Goal: Task Accomplishment & Management: Complete application form

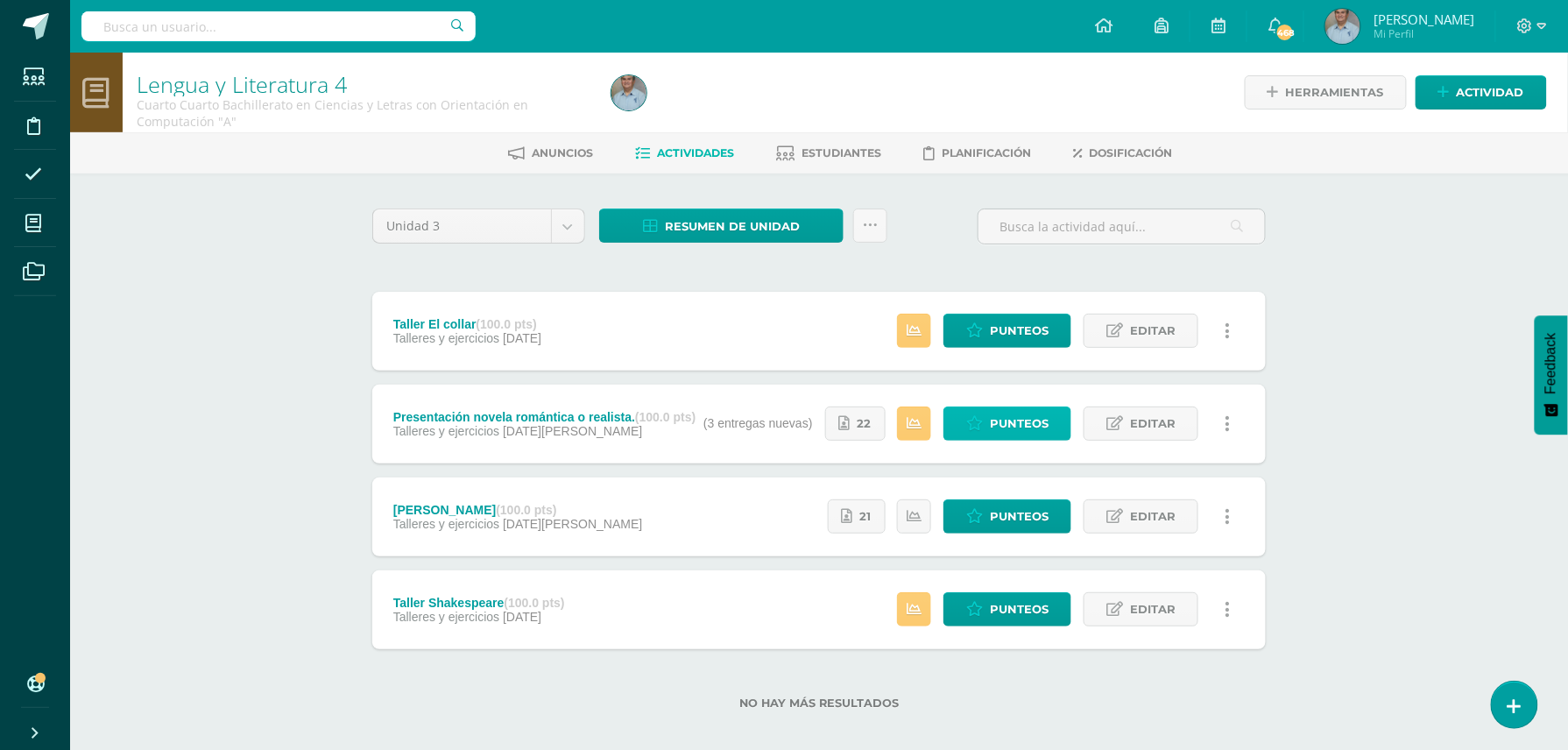
click at [1014, 422] on span "Punteos" at bounding box center [1019, 423] width 59 height 33
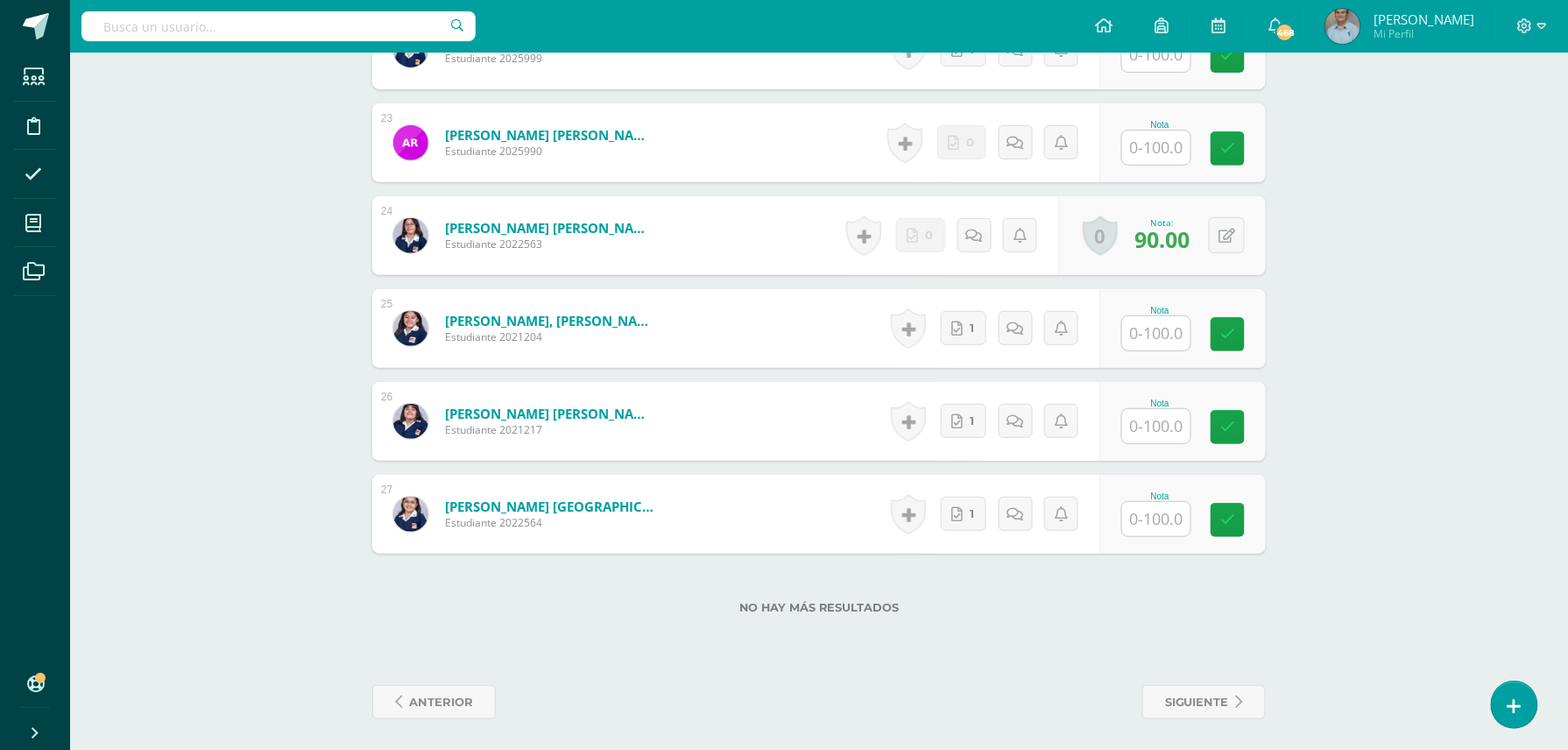
scroll to position [2552, 0]
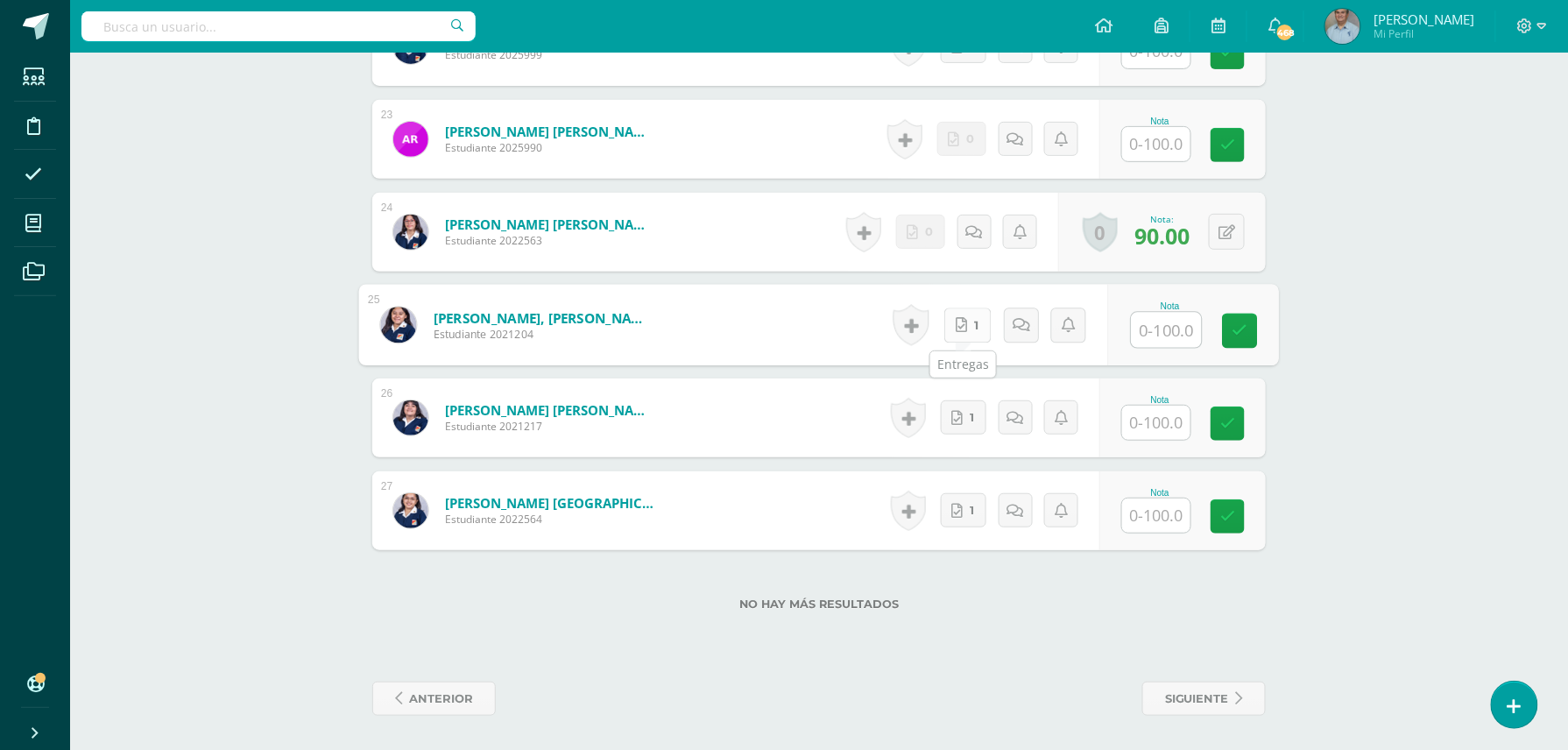
click at [967, 333] on link "1" at bounding box center [967, 325] width 47 height 35
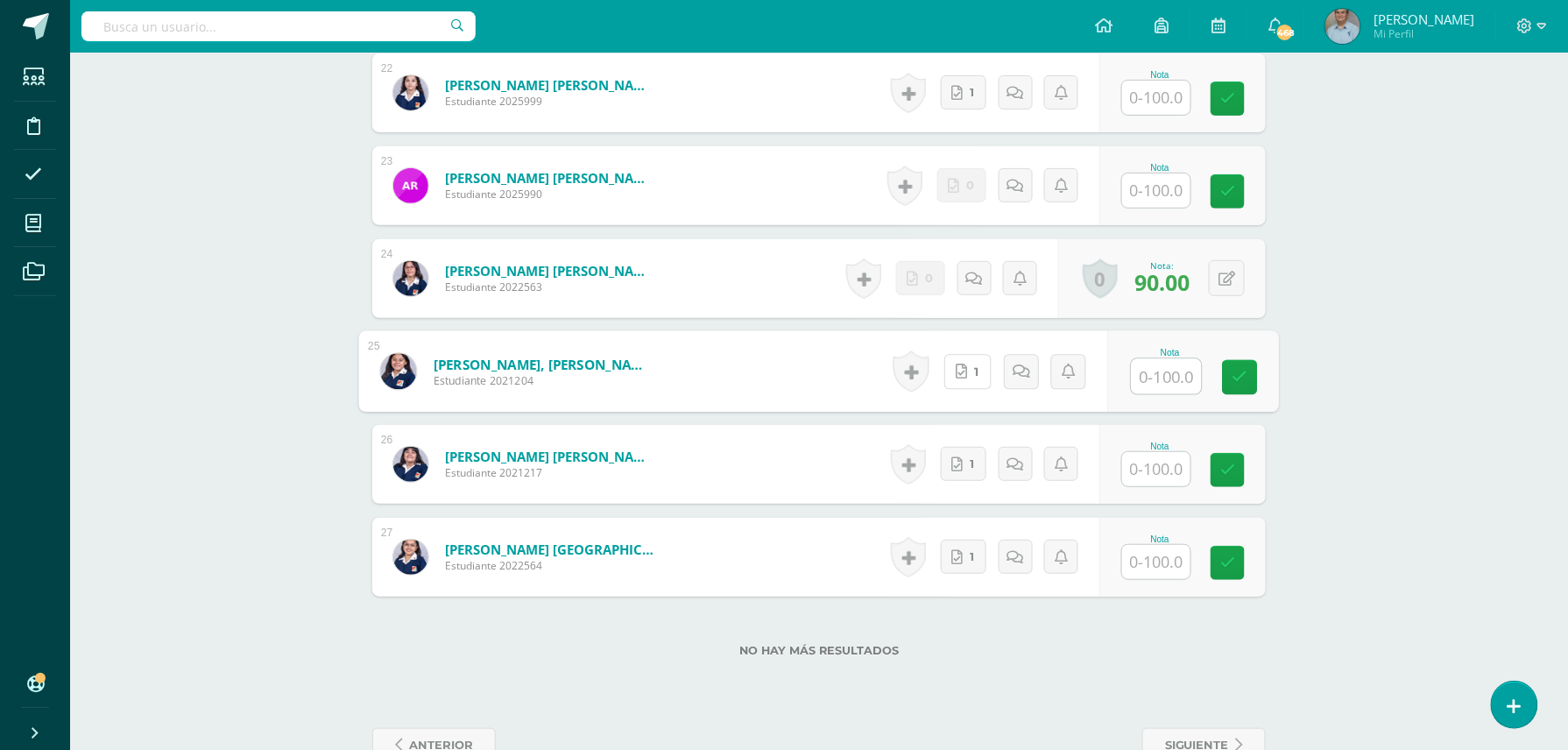
scroll to position [2458, 0]
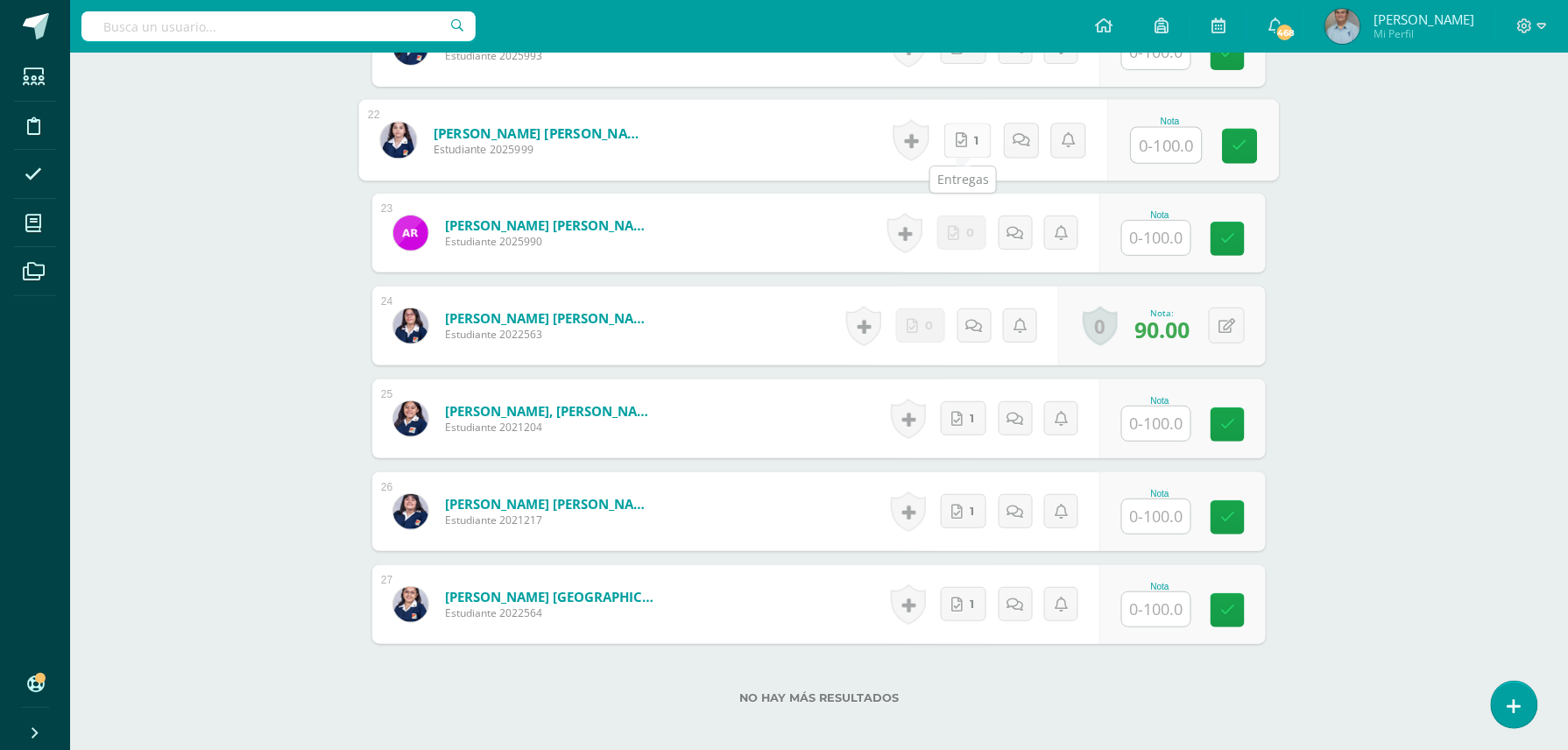
click at [967, 151] on link "1" at bounding box center [967, 140] width 47 height 35
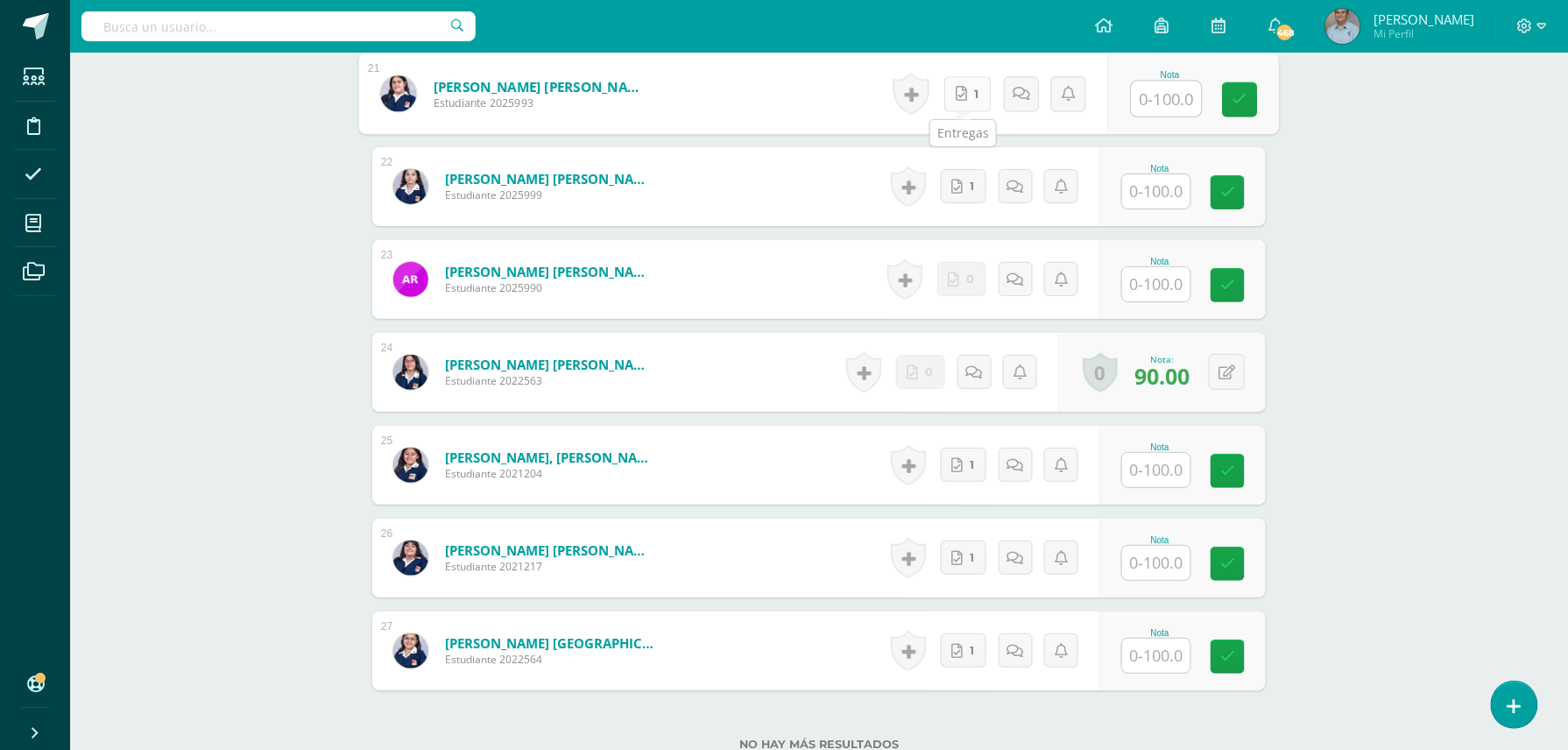
click at [965, 95] on link "1" at bounding box center [967, 93] width 47 height 35
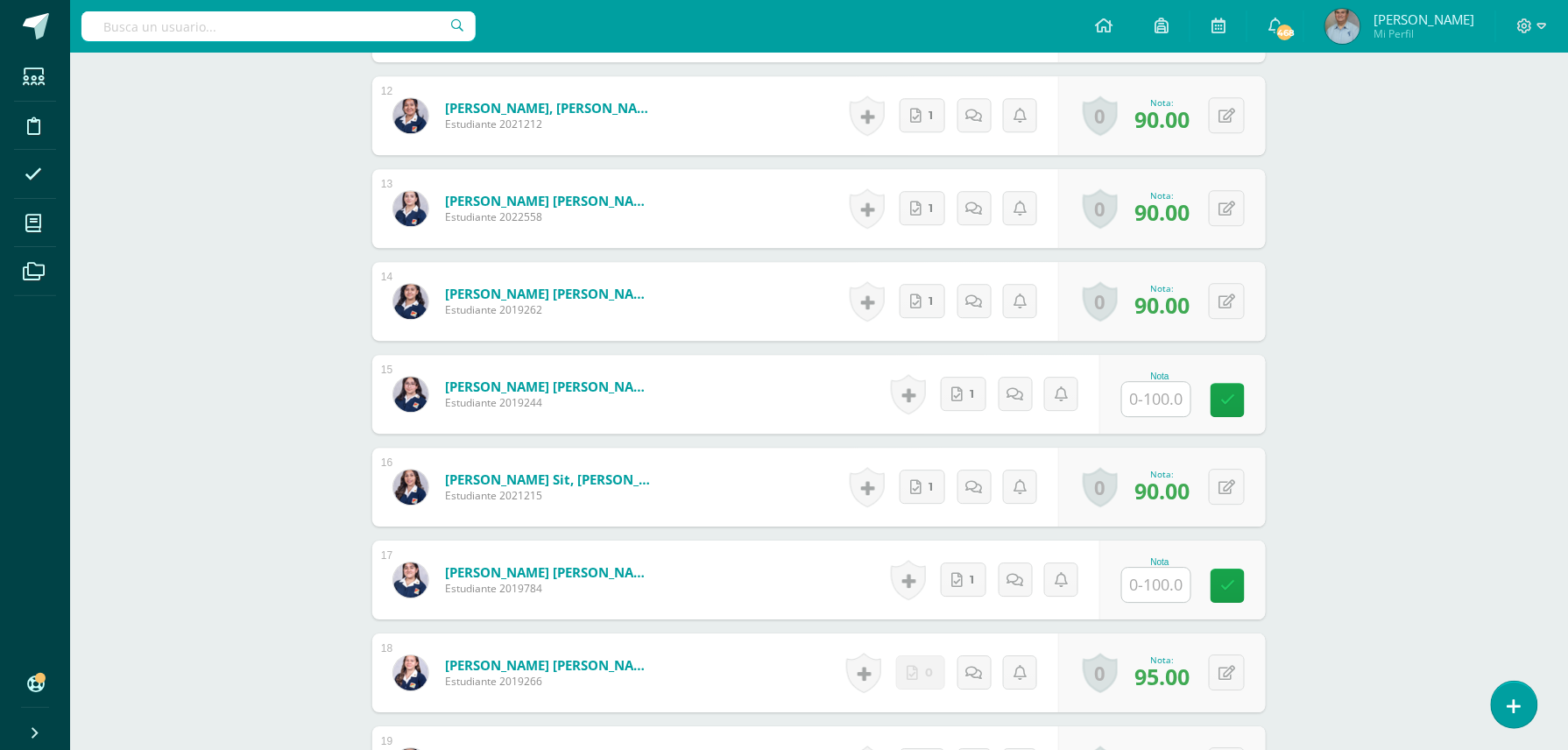
scroll to position [1508, 0]
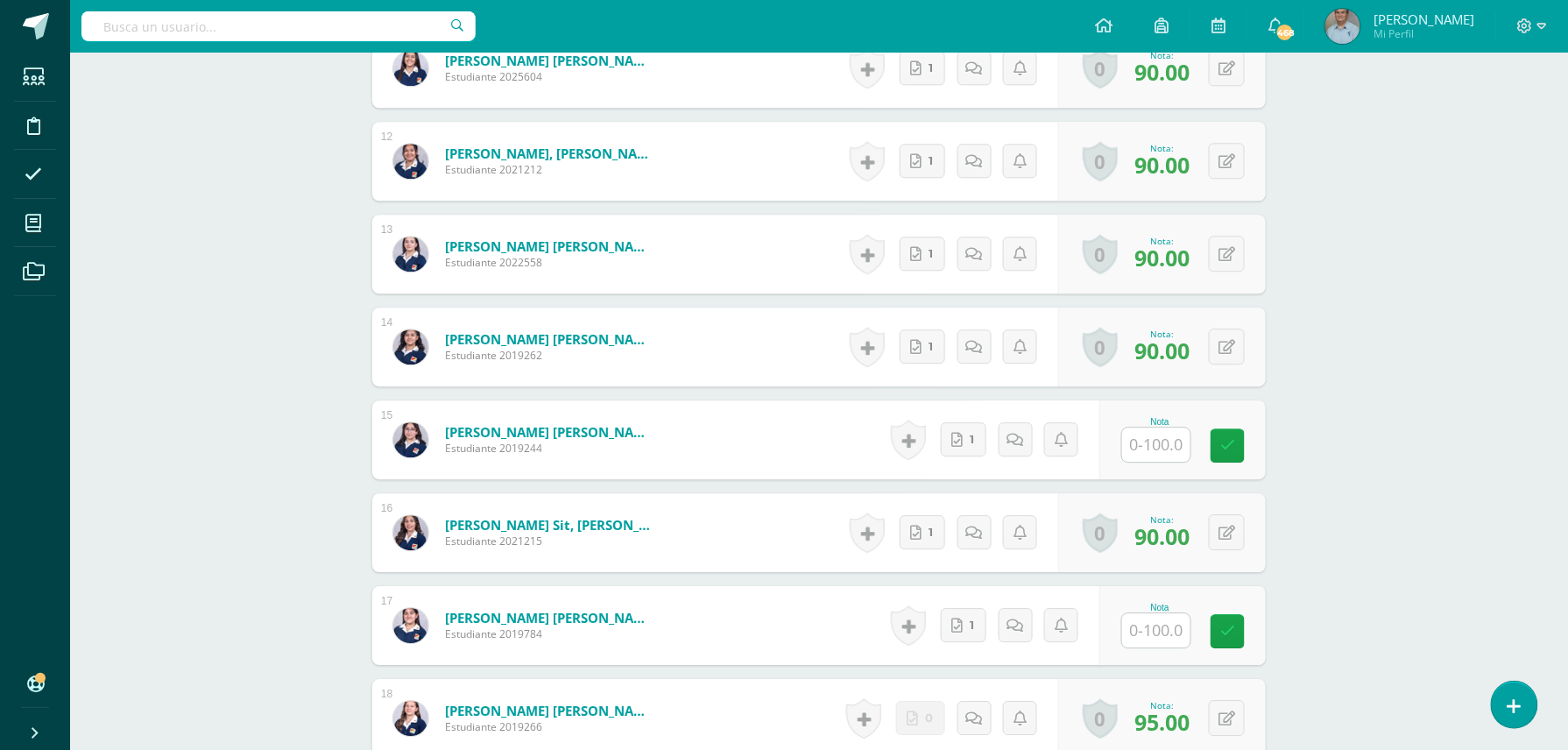
click at [1162, 287] on div "0 Logros Logros obtenidos Aún no hay logros agregados Nota: 90.00" at bounding box center [1162, 254] width 207 height 79
click at [967, 622] on link "1" at bounding box center [967, 625] width 47 height 35
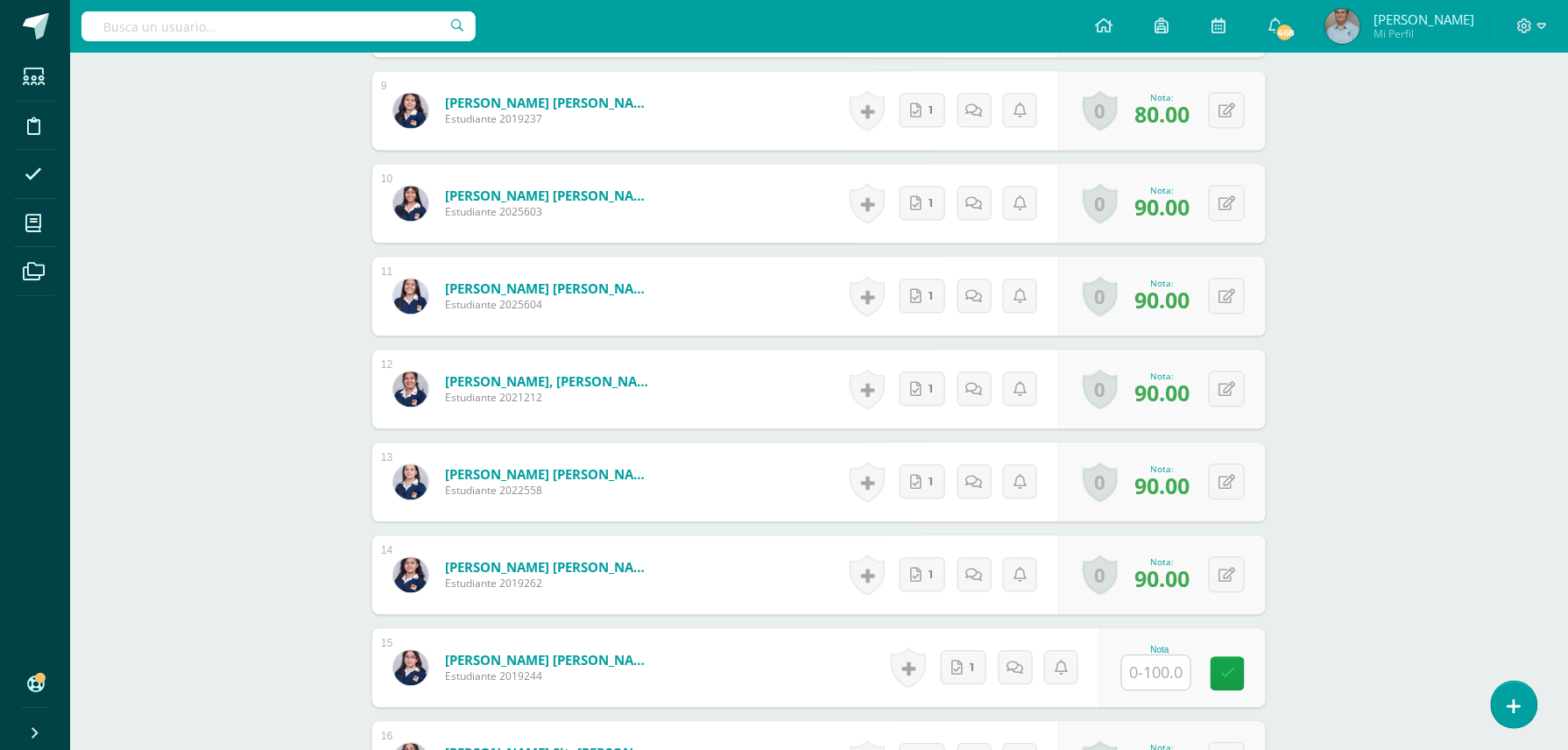
scroll to position [1325, 0]
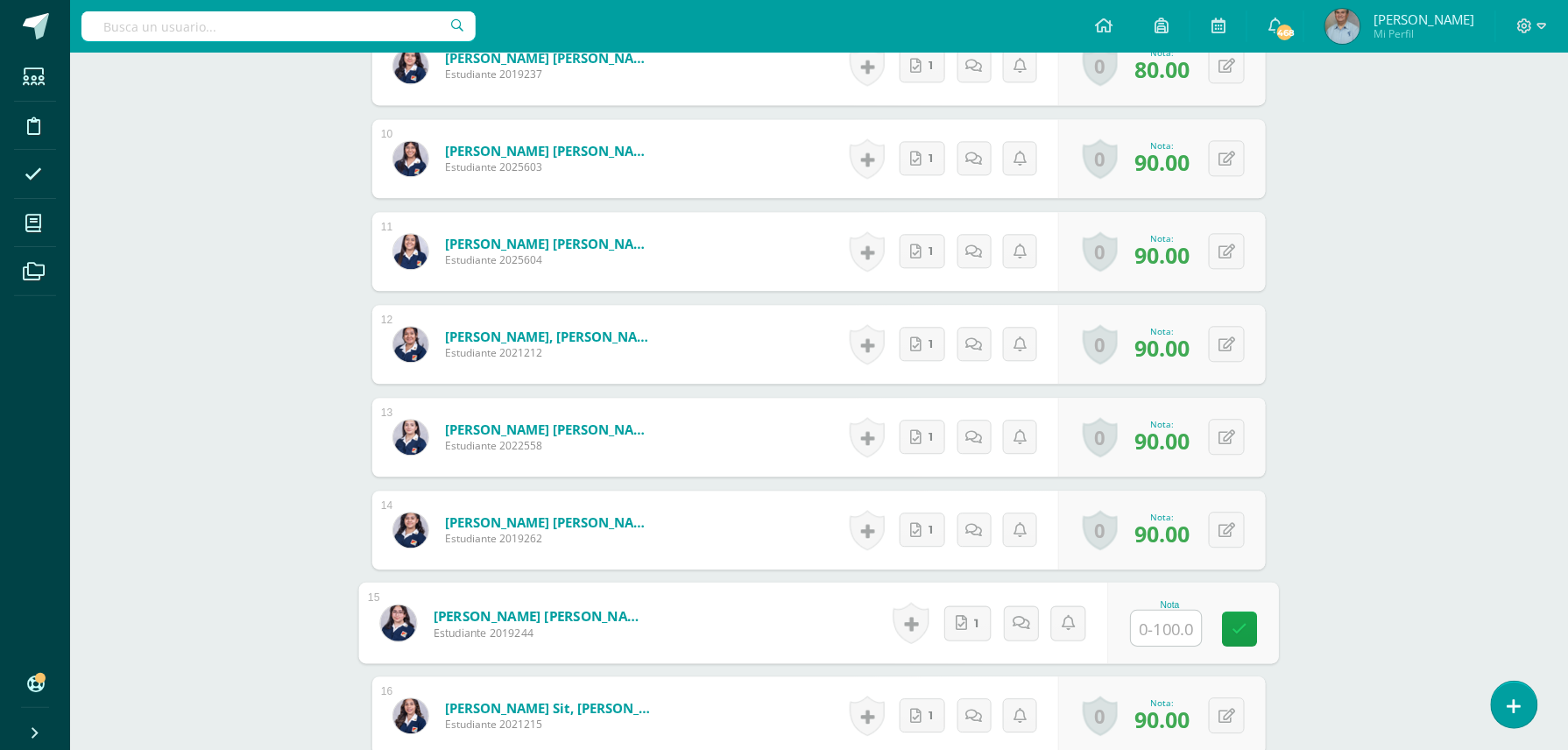
click at [1154, 625] on input "text" at bounding box center [1166, 628] width 70 height 35
type input "100"
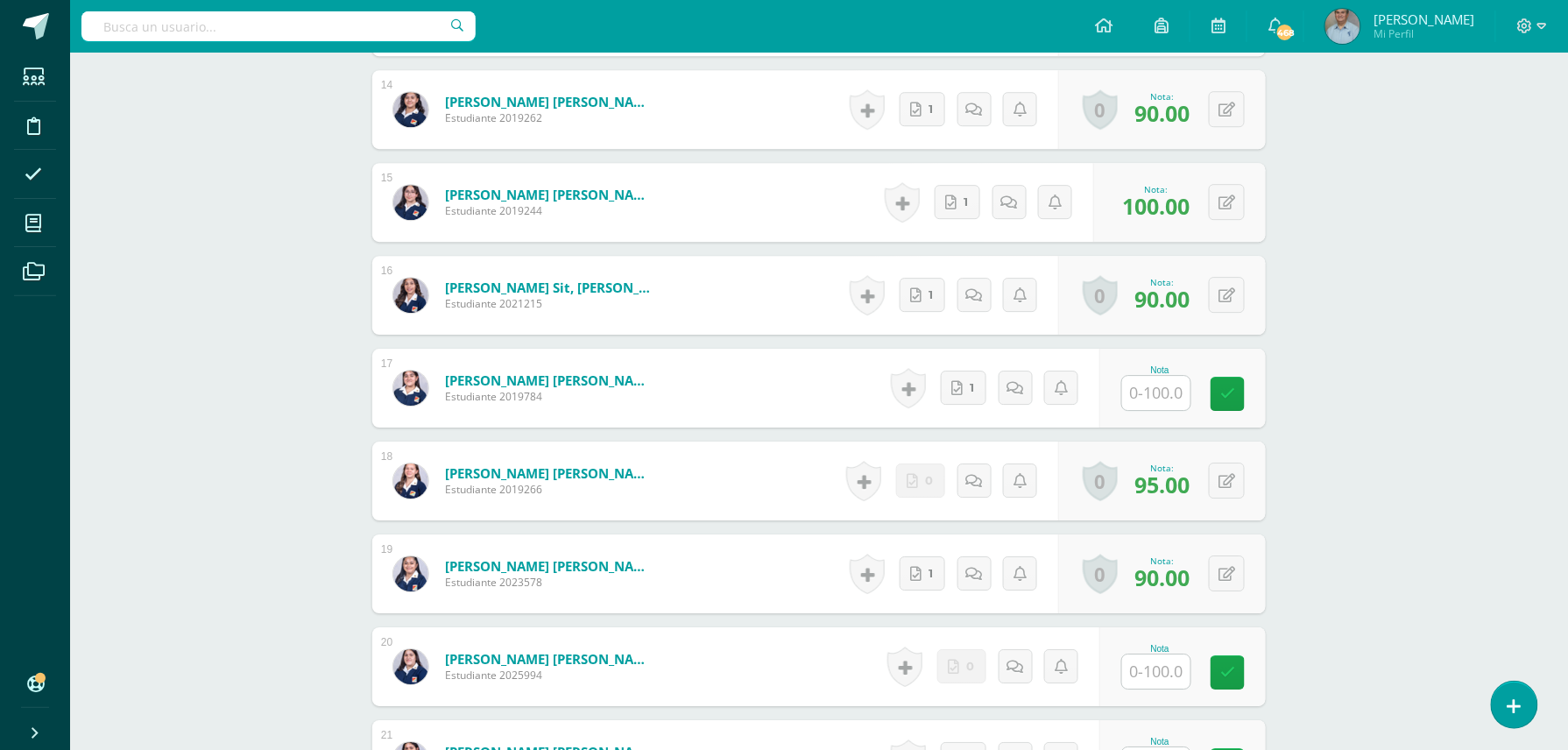
scroll to position [1777, 0]
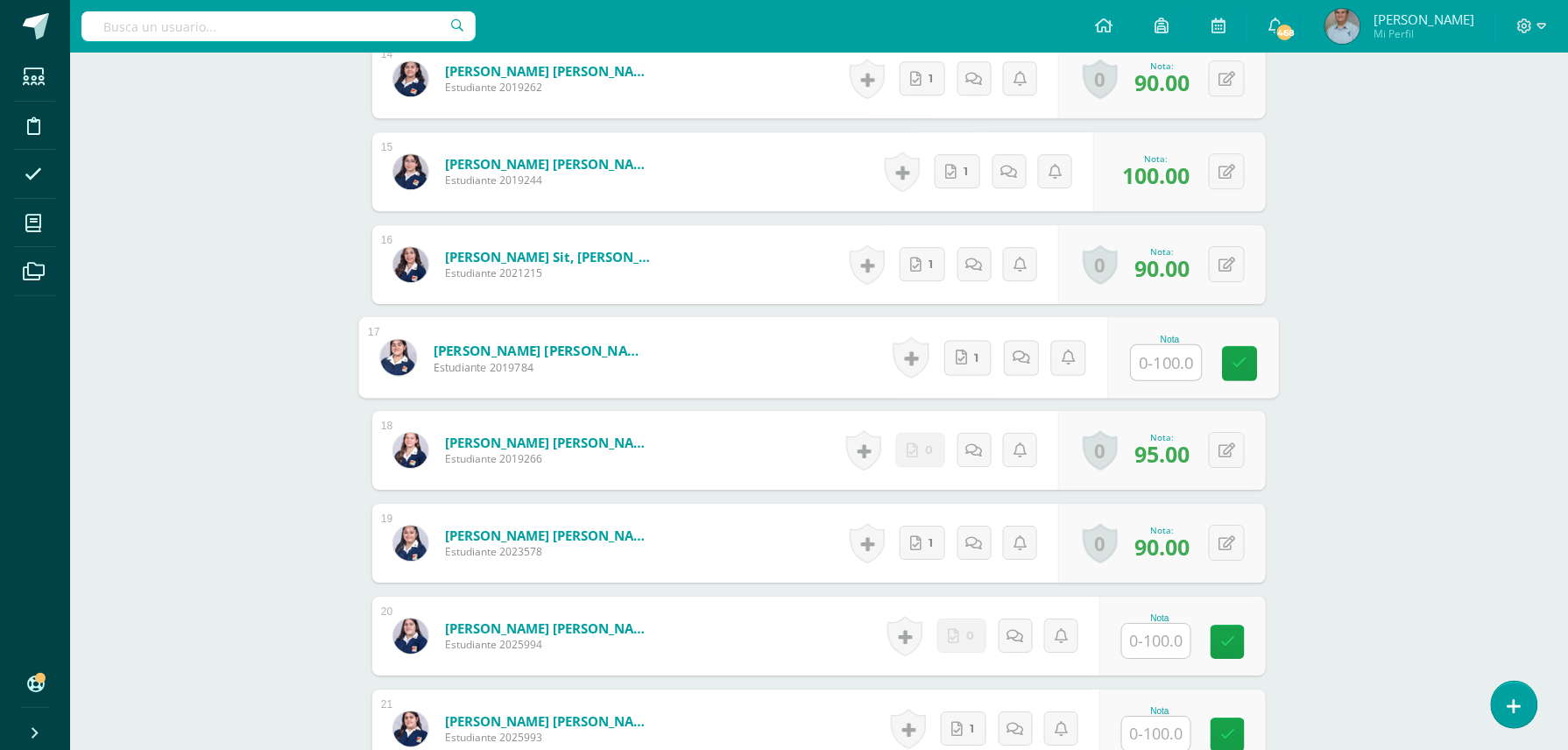
click at [1166, 365] on input "text" at bounding box center [1166, 362] width 70 height 35
type input "90"
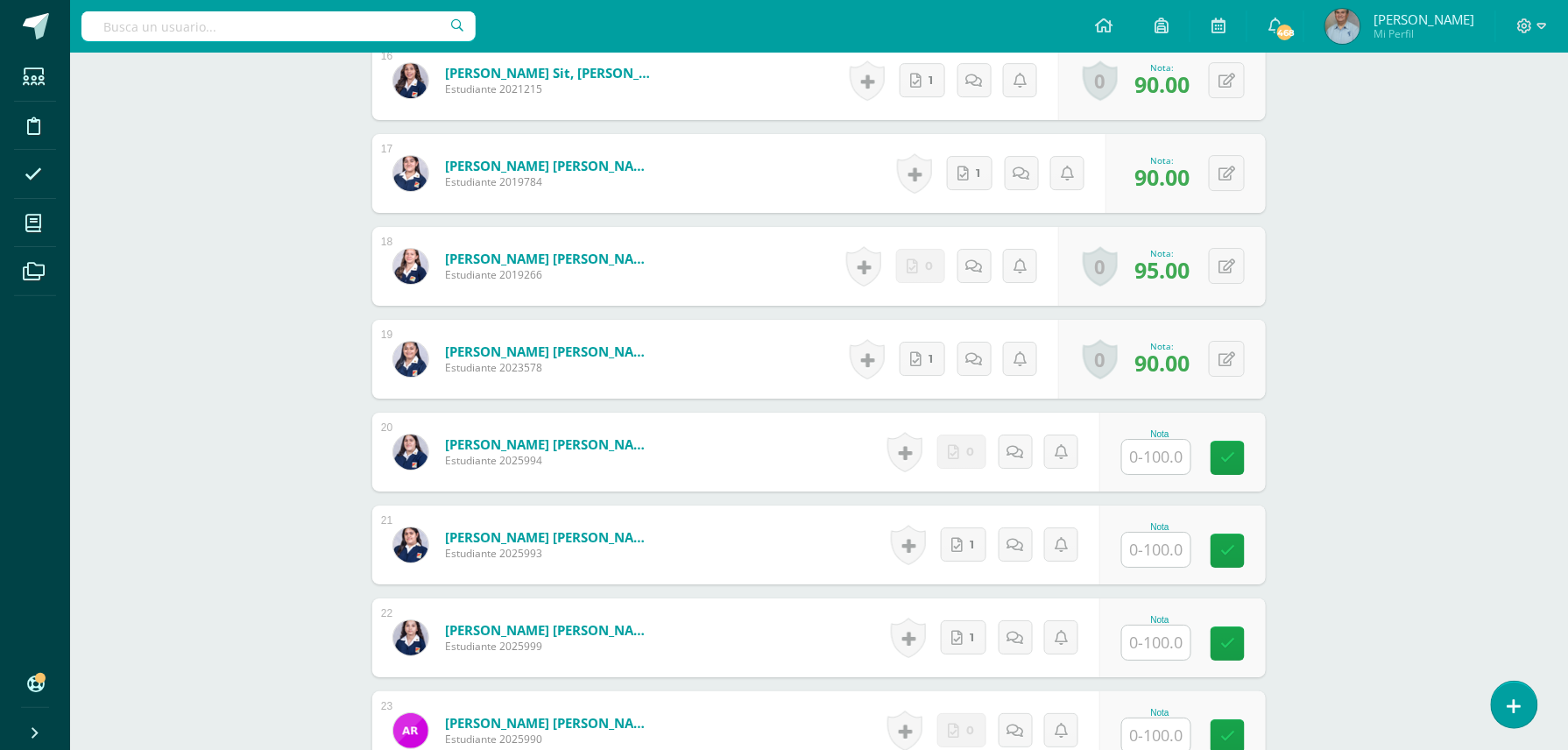
scroll to position [1964, 0]
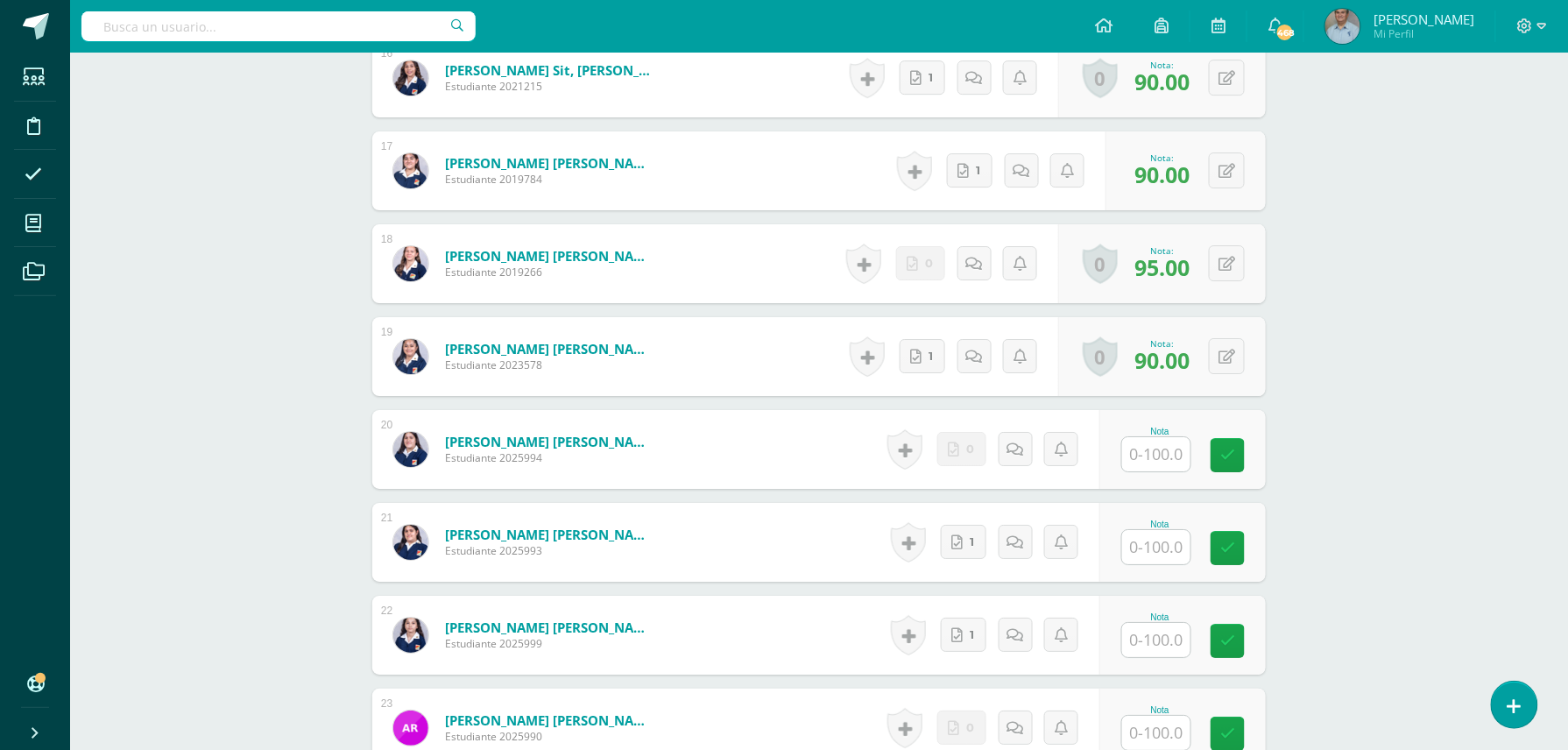
click at [1165, 464] on input "text" at bounding box center [1156, 454] width 69 height 34
type input "90"
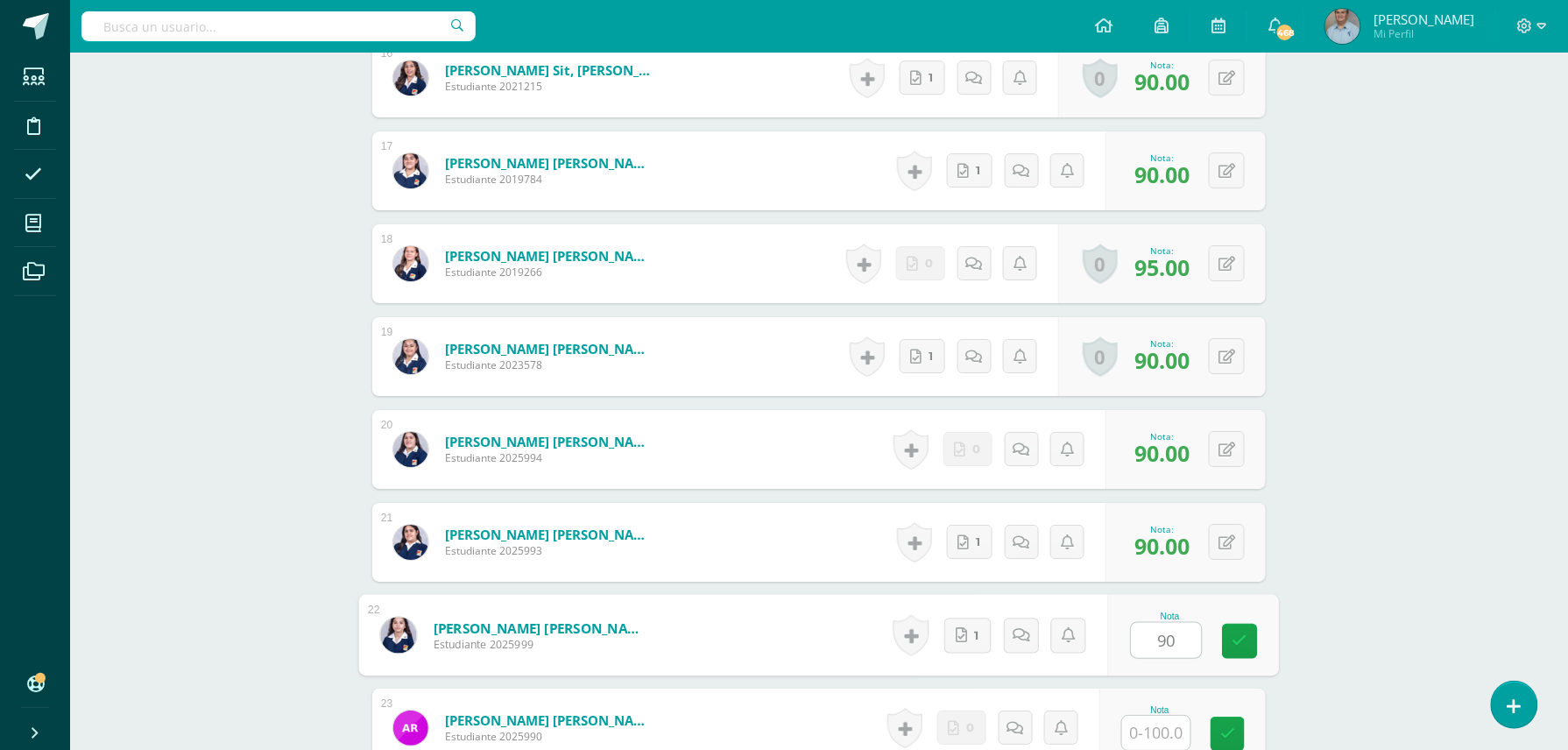
type input "90"
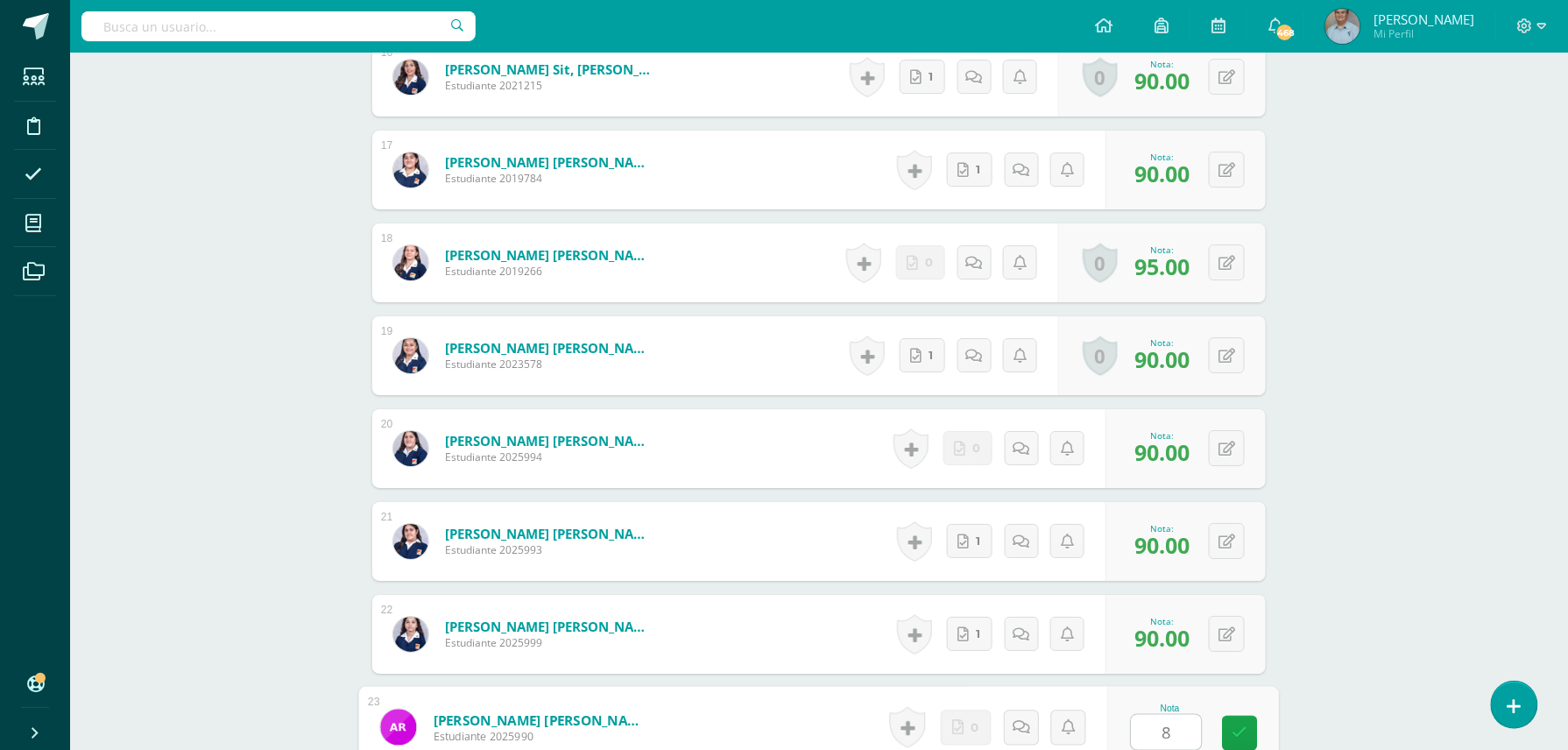
type input "80"
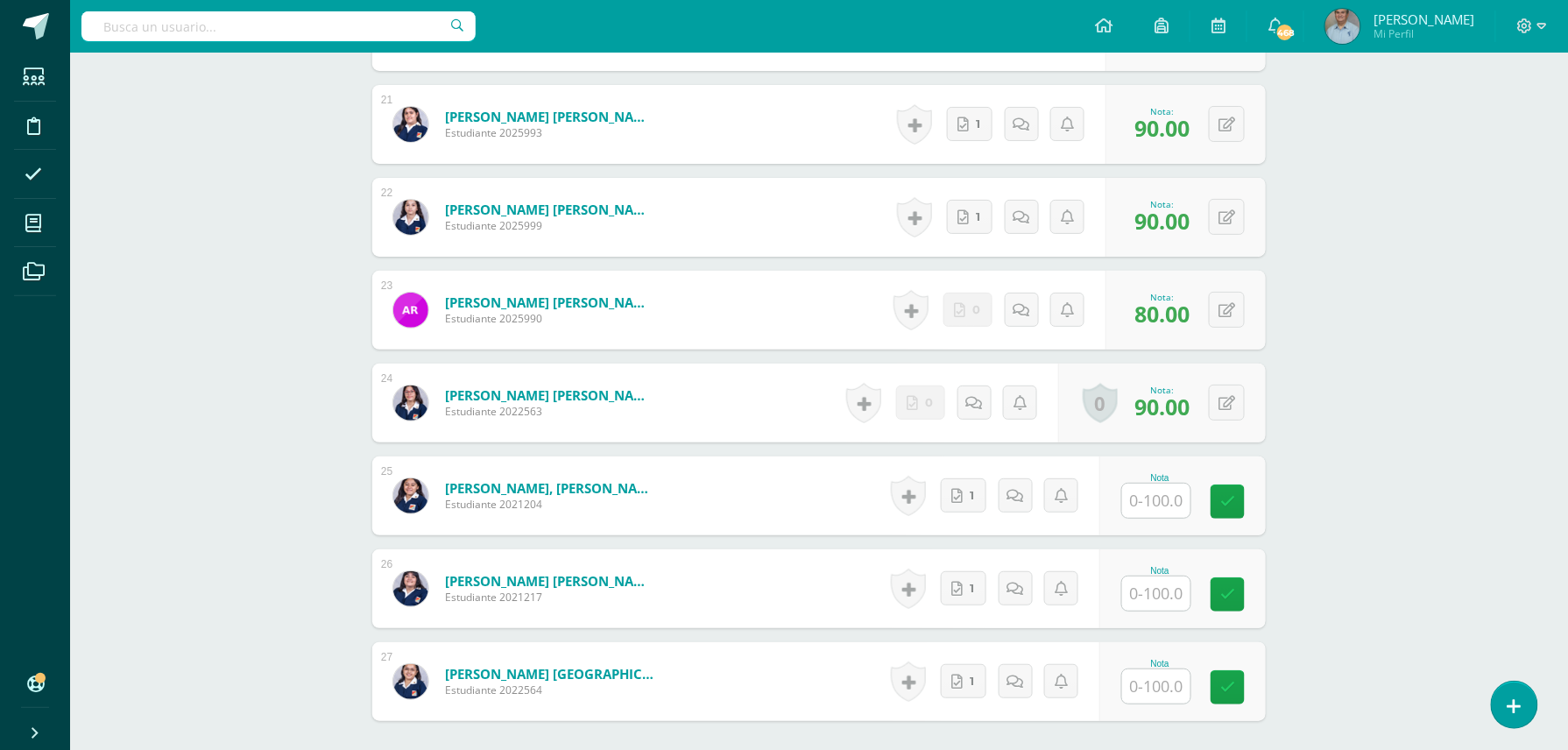
scroll to position [2385, 0]
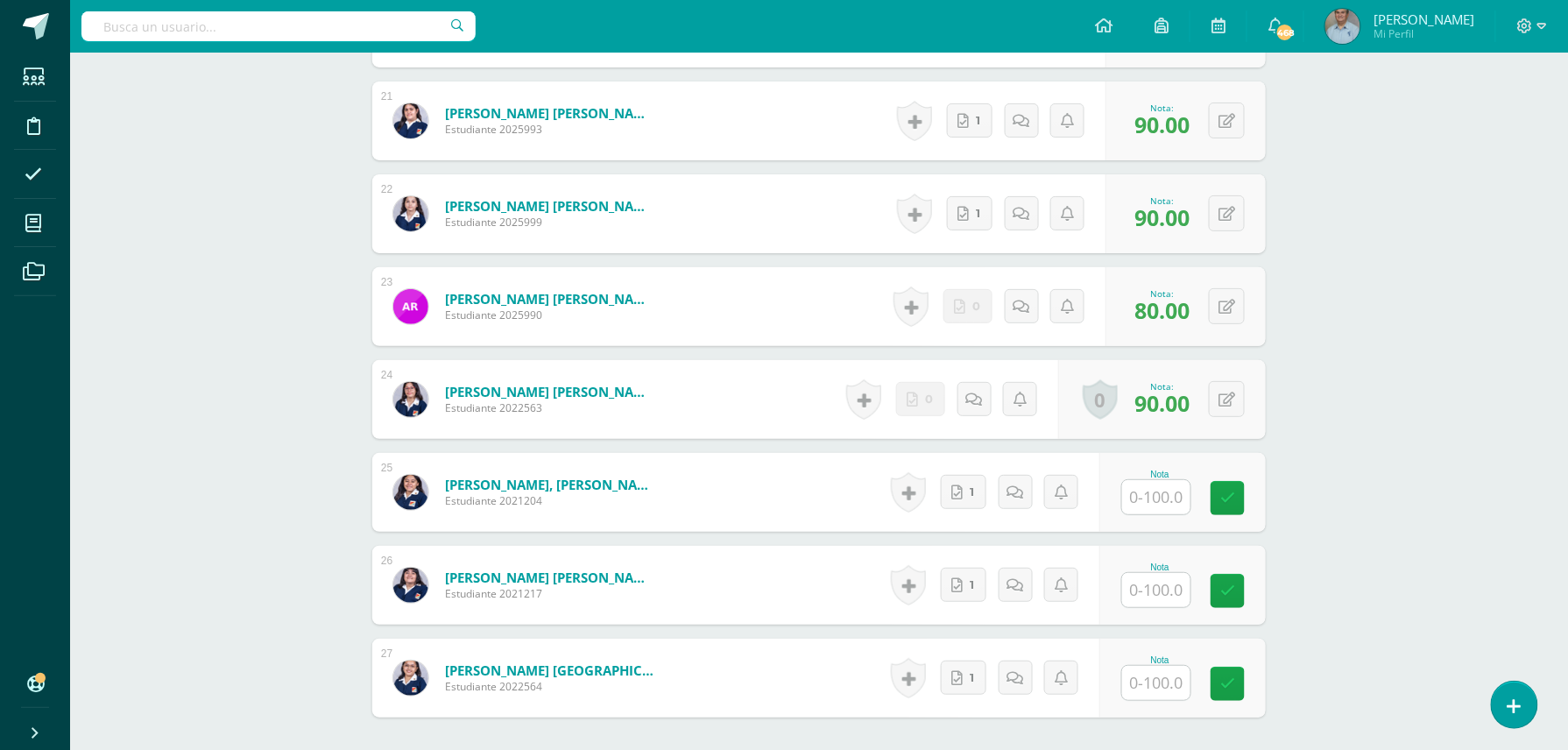
click at [1158, 499] on input "text" at bounding box center [1156, 497] width 69 height 34
type input "80"
type input "95"
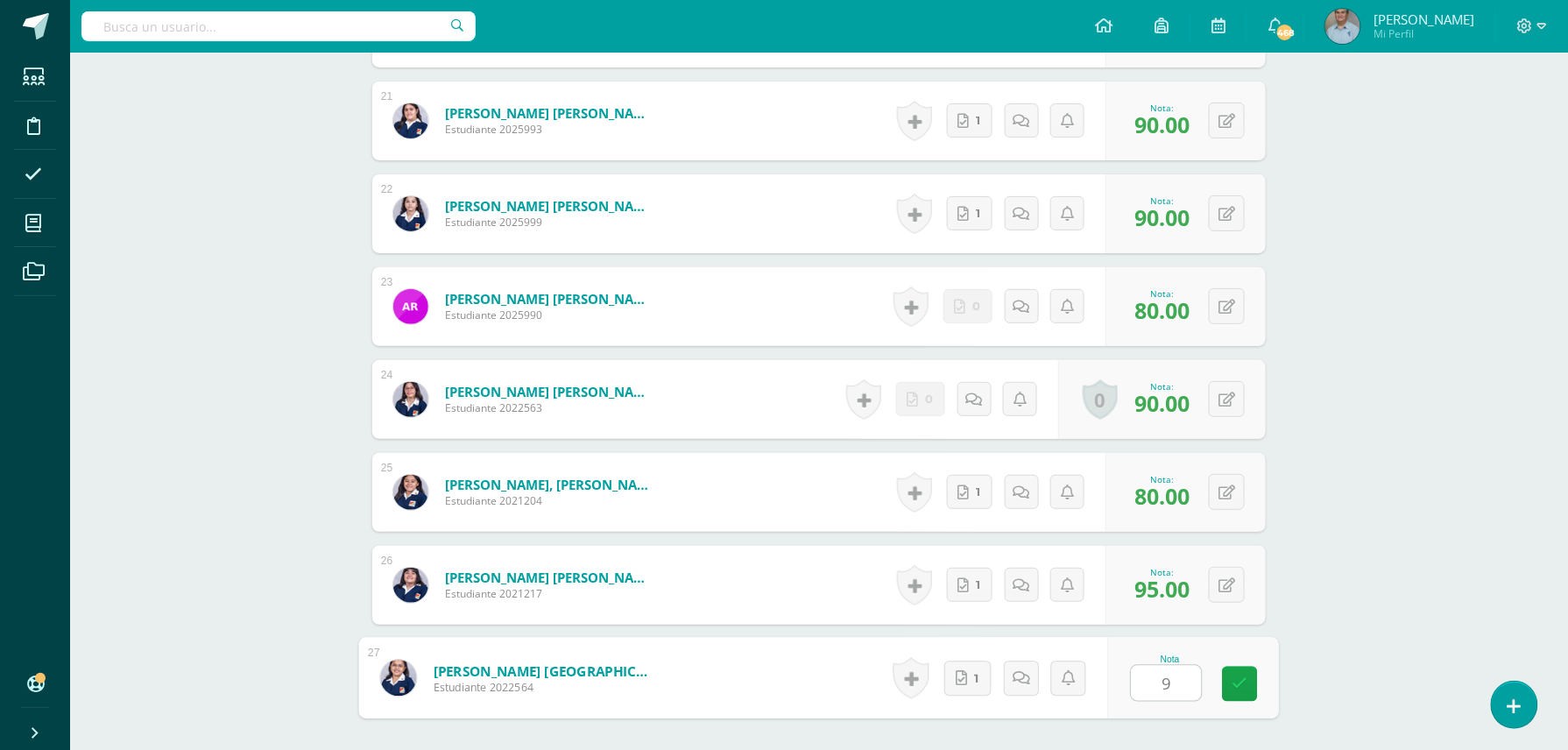
type input "95"
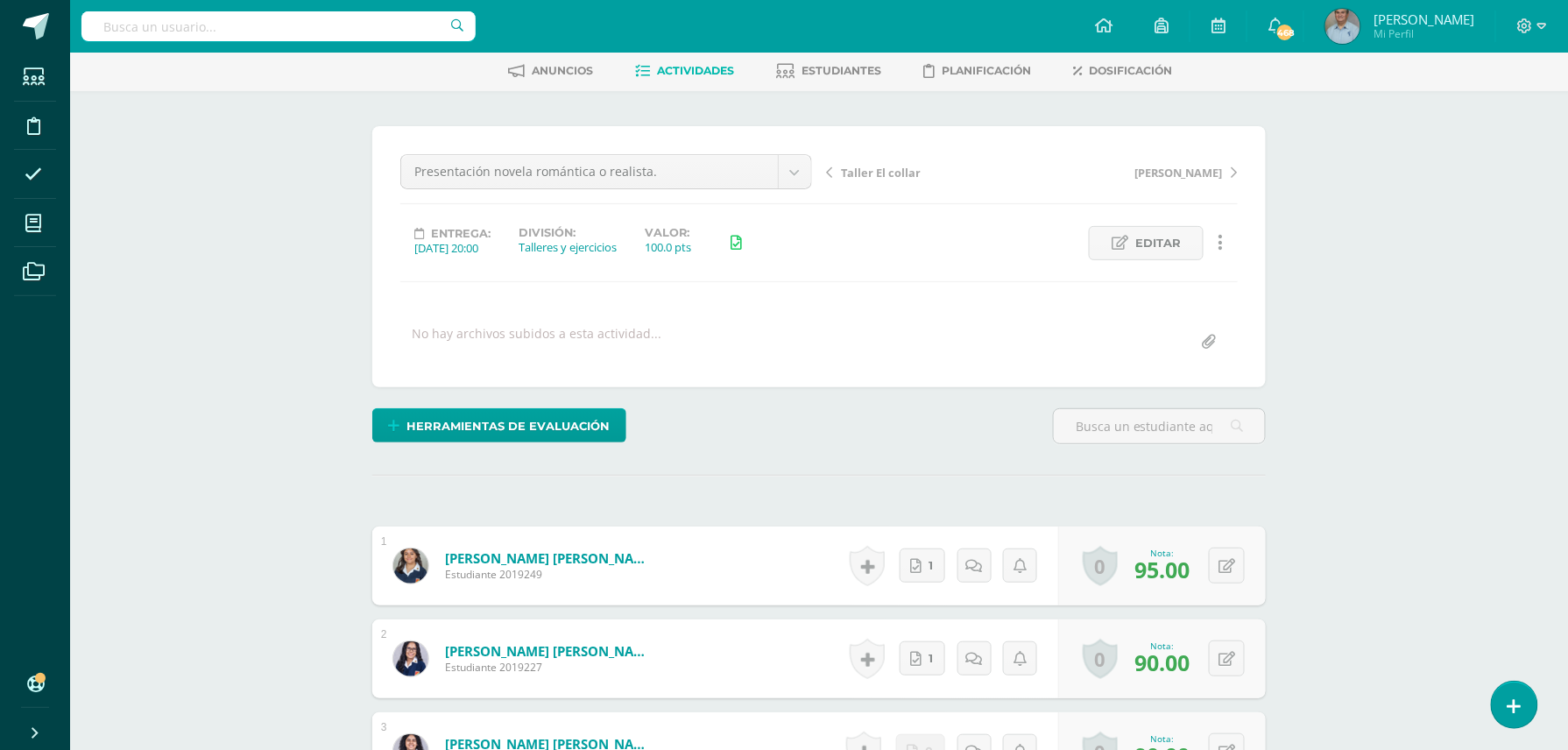
scroll to position [0, 0]
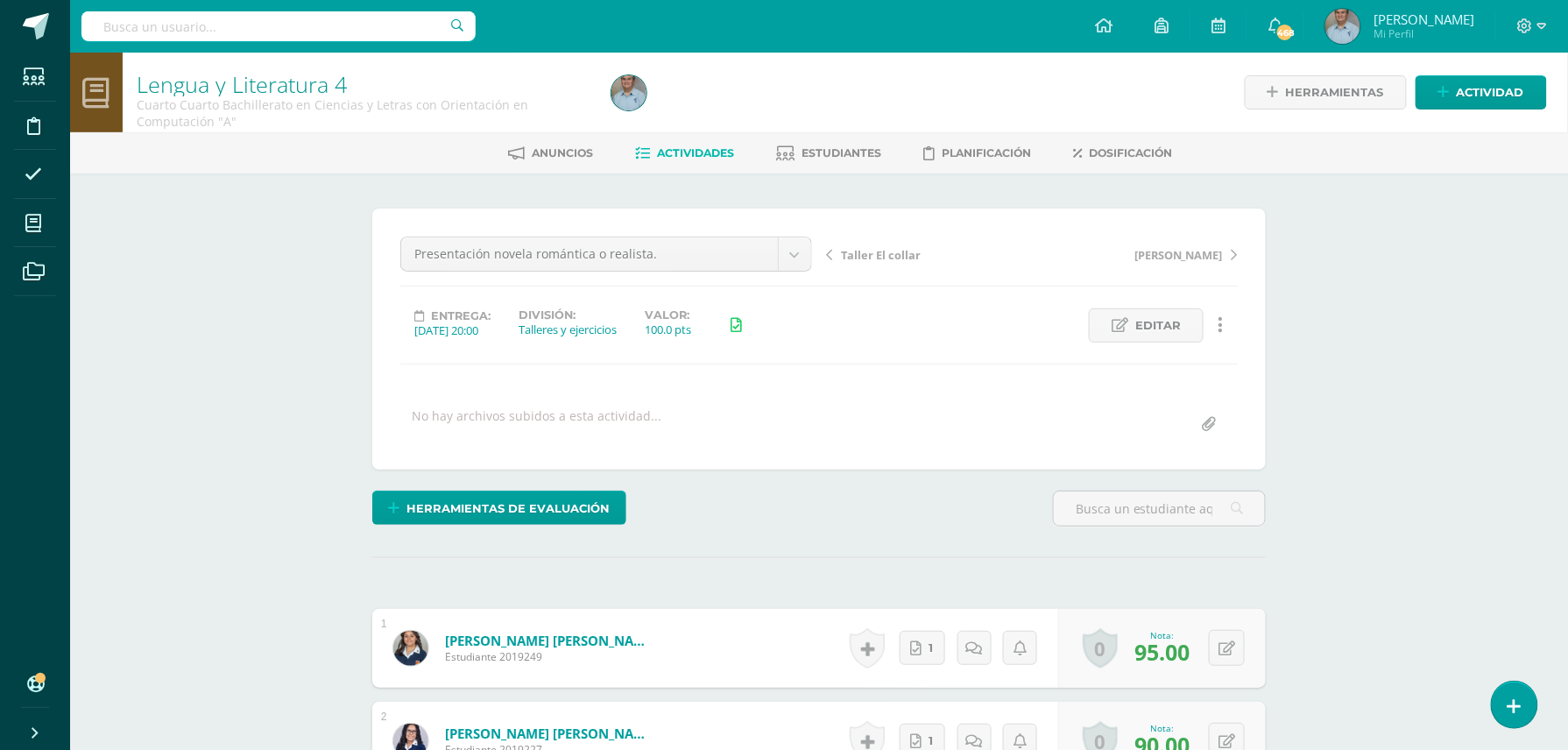
click at [706, 149] on span "Actividades" at bounding box center [695, 153] width 77 height 13
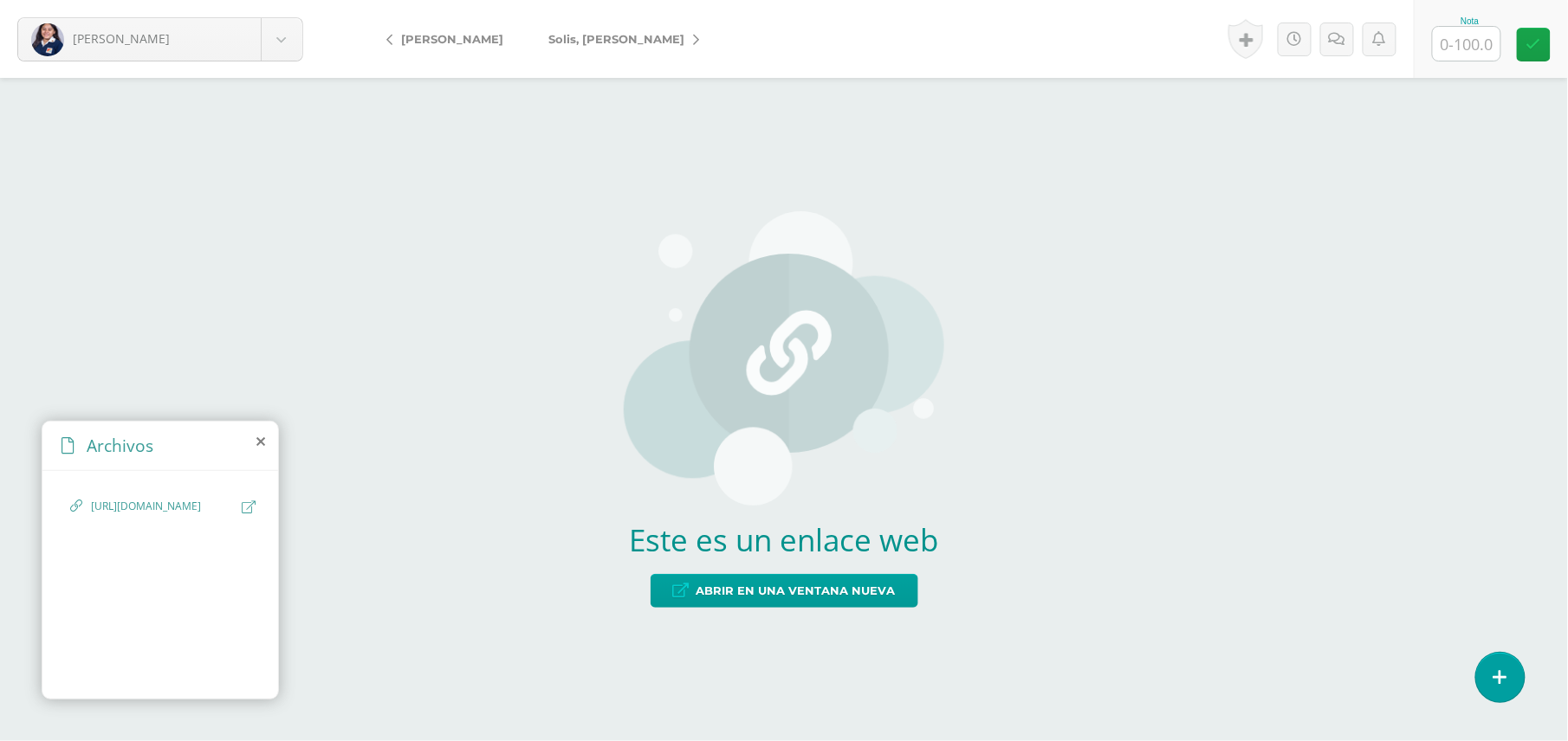
click at [138, 515] on span "[URL][DOMAIN_NAME]" at bounding box center [161, 507] width 142 height 17
click at [731, 590] on span "Abrir en una ventana nueva" at bounding box center [795, 591] width 199 height 32
click at [718, 586] on span "Abrir en una ventana nueva" at bounding box center [795, 591] width 199 height 32
click at [736, 587] on span "Abrir en una ventana nueva" at bounding box center [795, 591] width 199 height 32
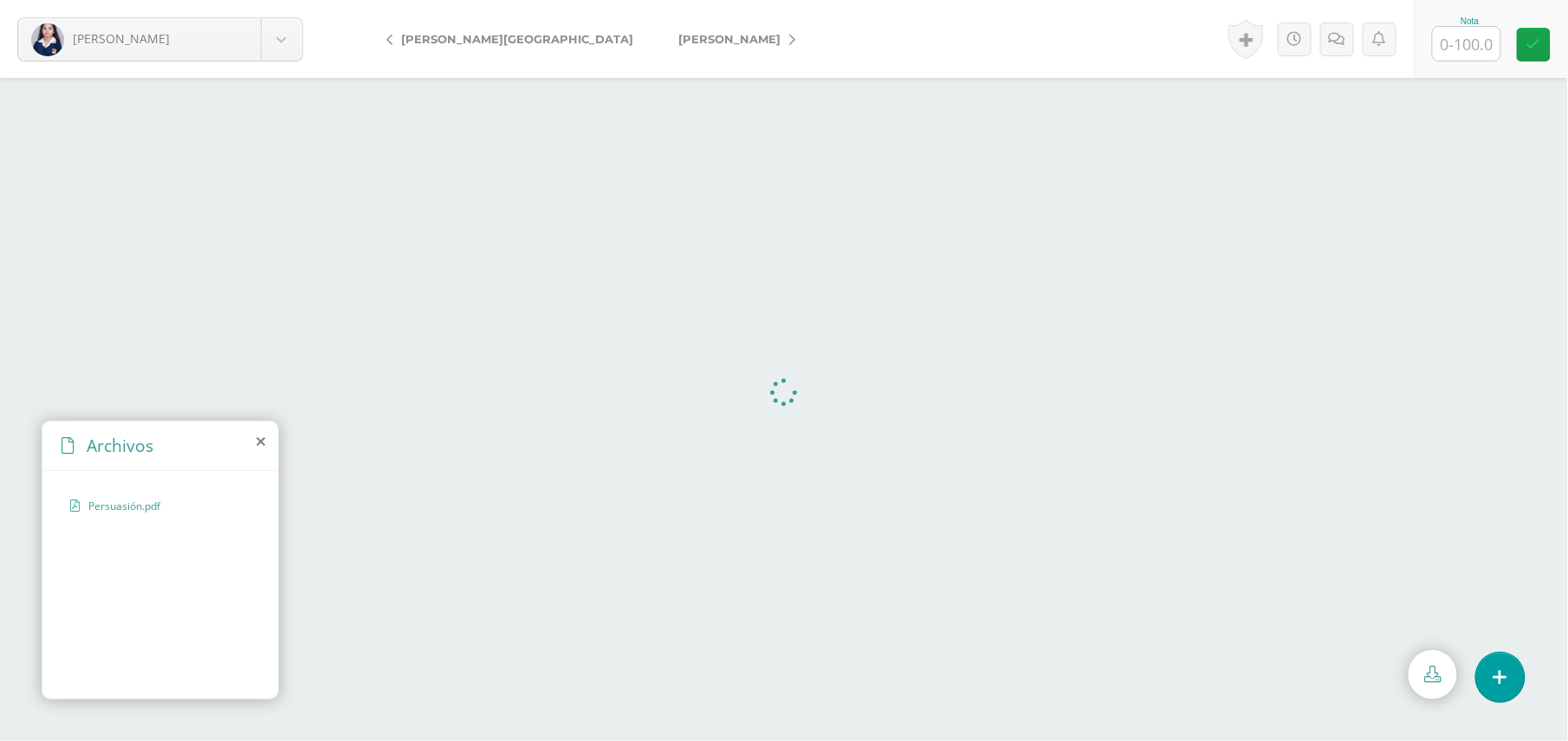
click at [262, 441] on icon at bounding box center [260, 441] width 8 height 14
click at [254, 443] on div "Archivos" at bounding box center [161, 446] width 236 height 49
click at [262, 443] on icon at bounding box center [260, 441] width 8 height 14
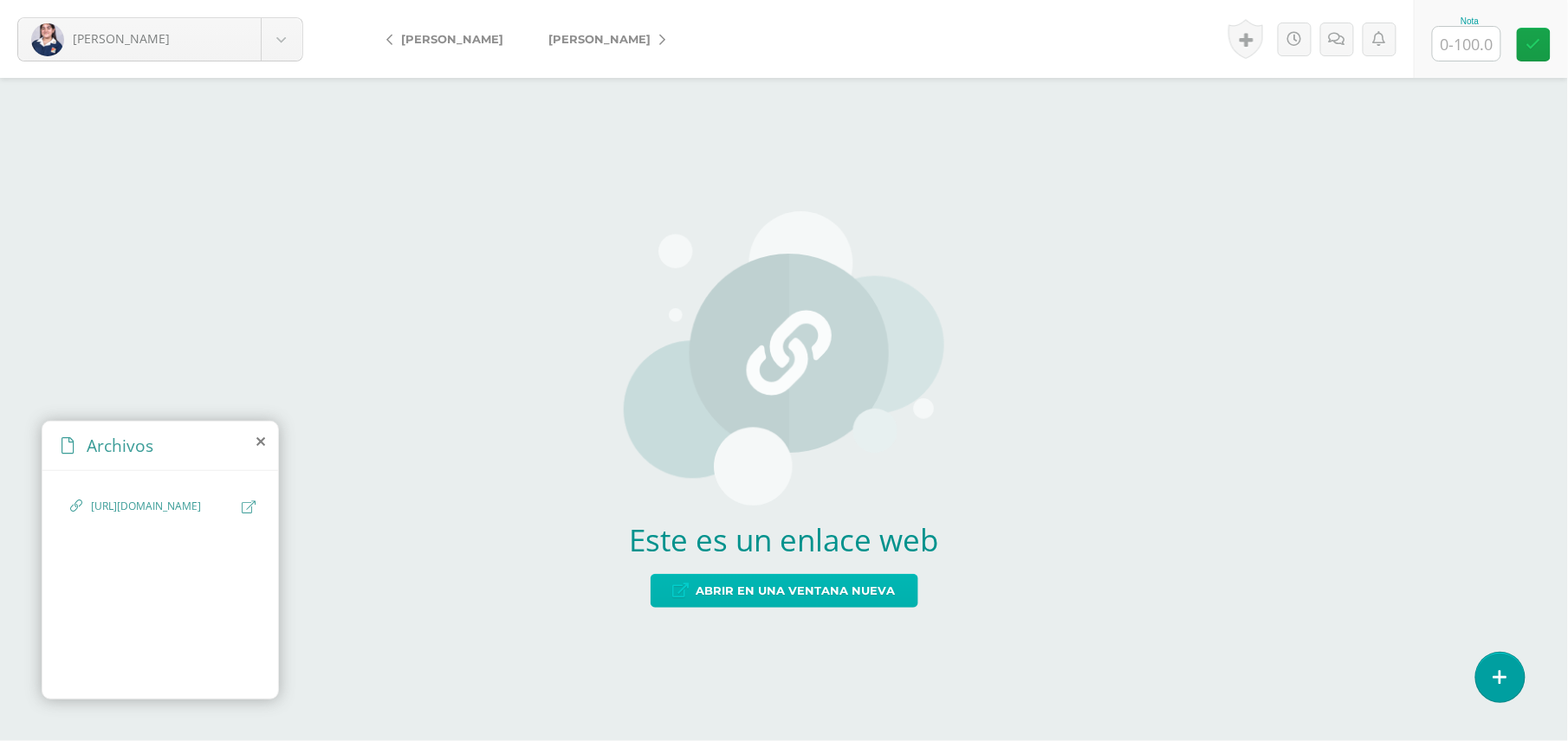
click at [818, 594] on span "Abrir en una ventana nueva" at bounding box center [795, 591] width 199 height 32
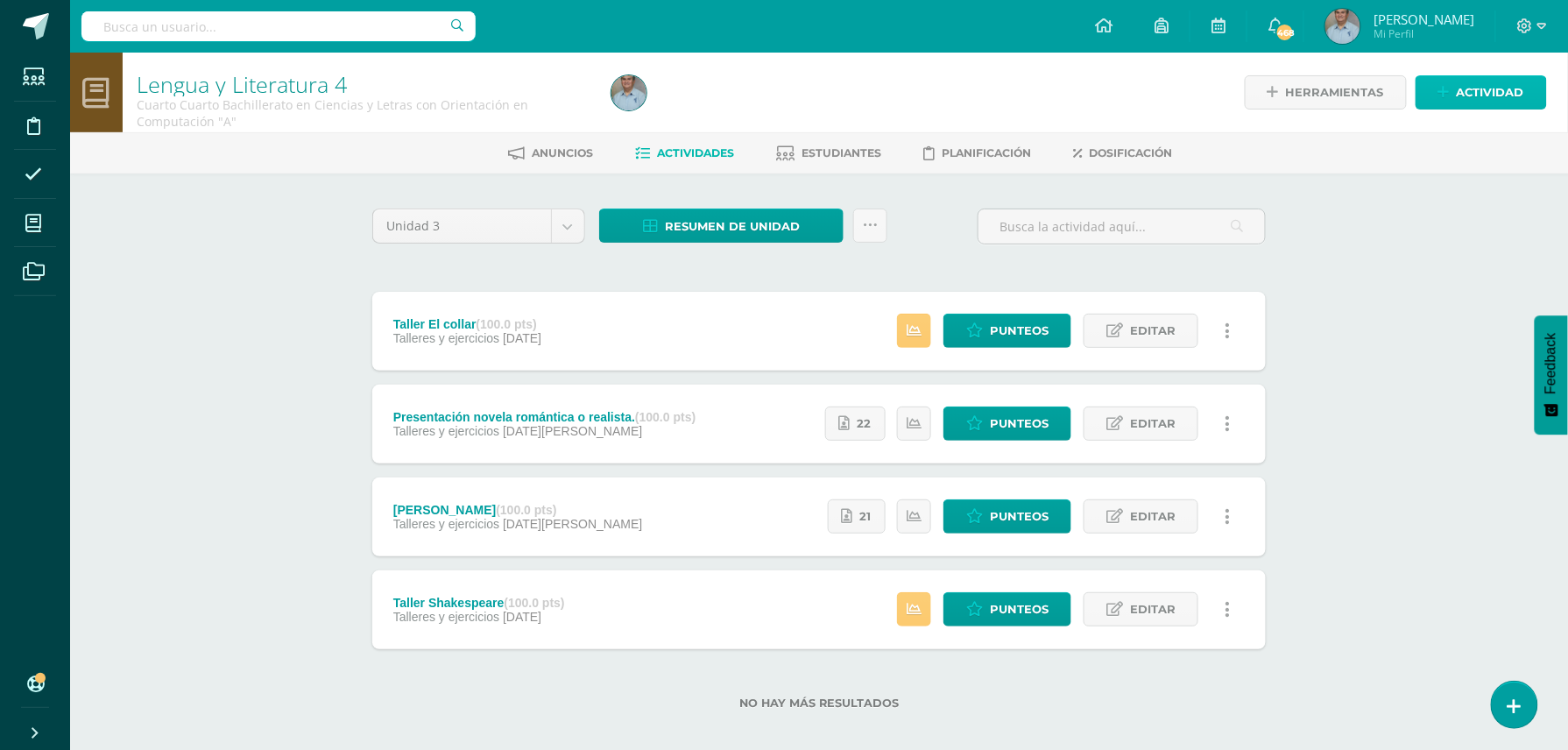
click at [1496, 92] on span "Actividad" at bounding box center [1490, 92] width 68 height 33
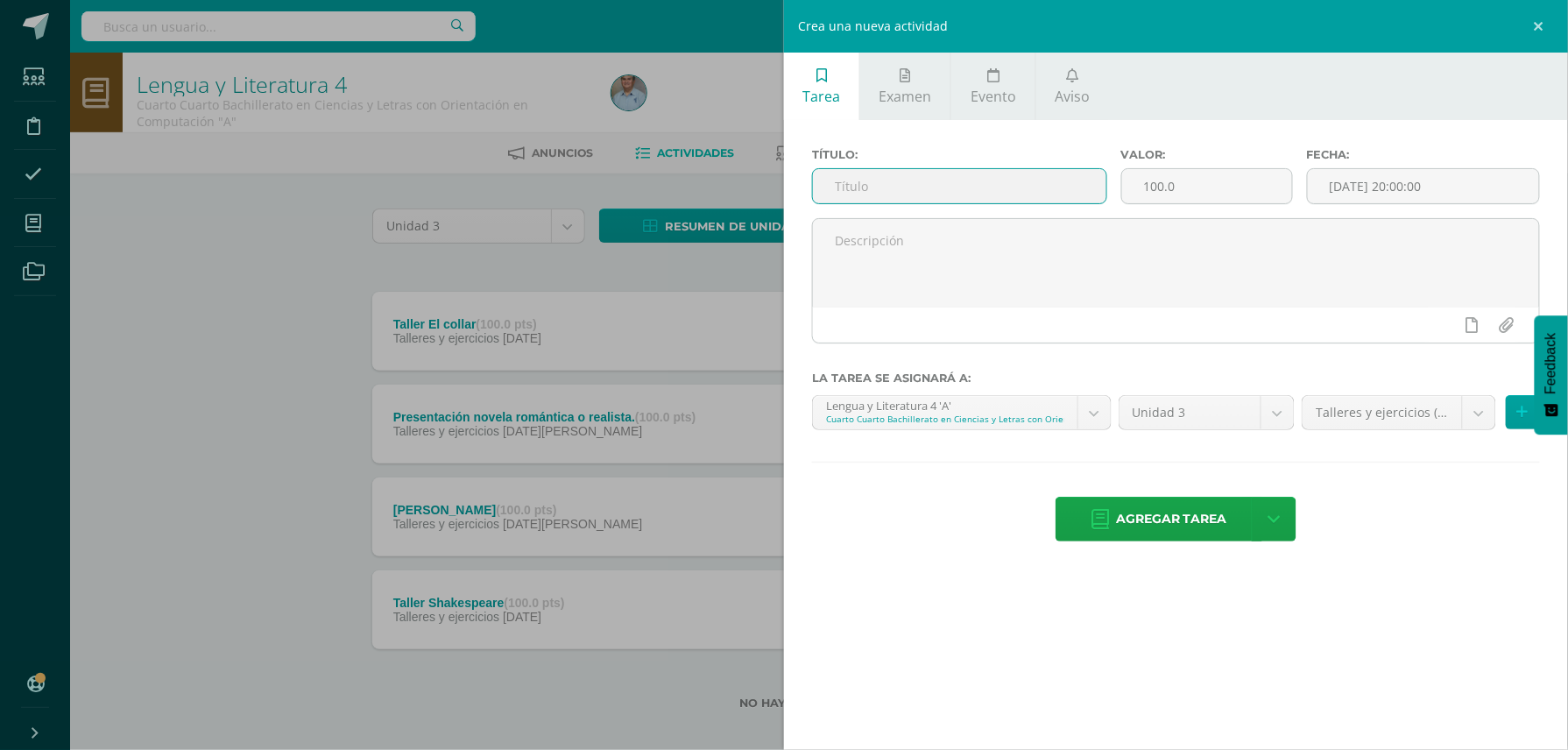
click at [1039, 194] on input "text" at bounding box center [959, 186] width 294 height 34
type input "Guía novela libre"
click at [1149, 528] on span "Agregar tarea" at bounding box center [1171, 519] width 112 height 43
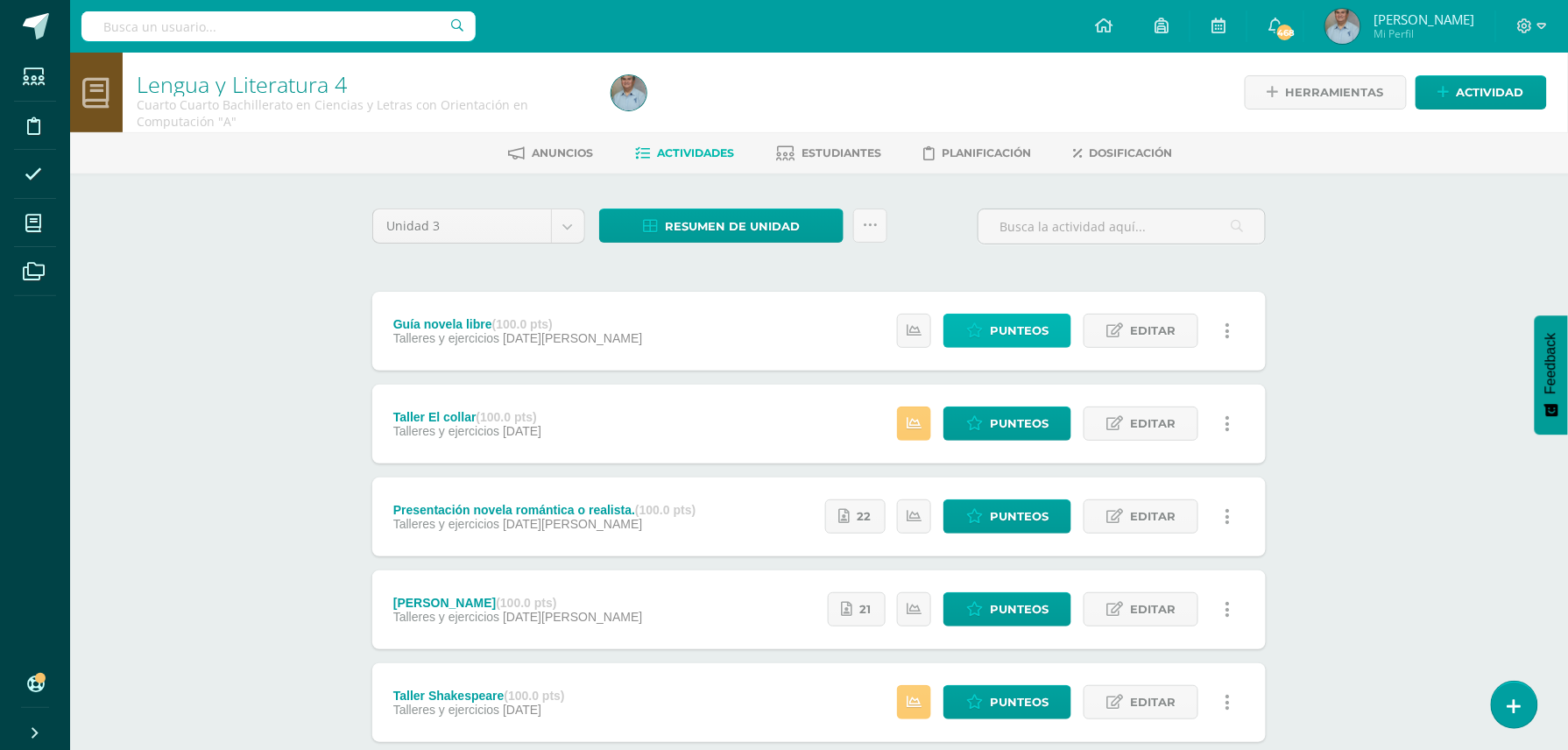
click at [1014, 336] on span "Punteos" at bounding box center [1019, 330] width 59 height 33
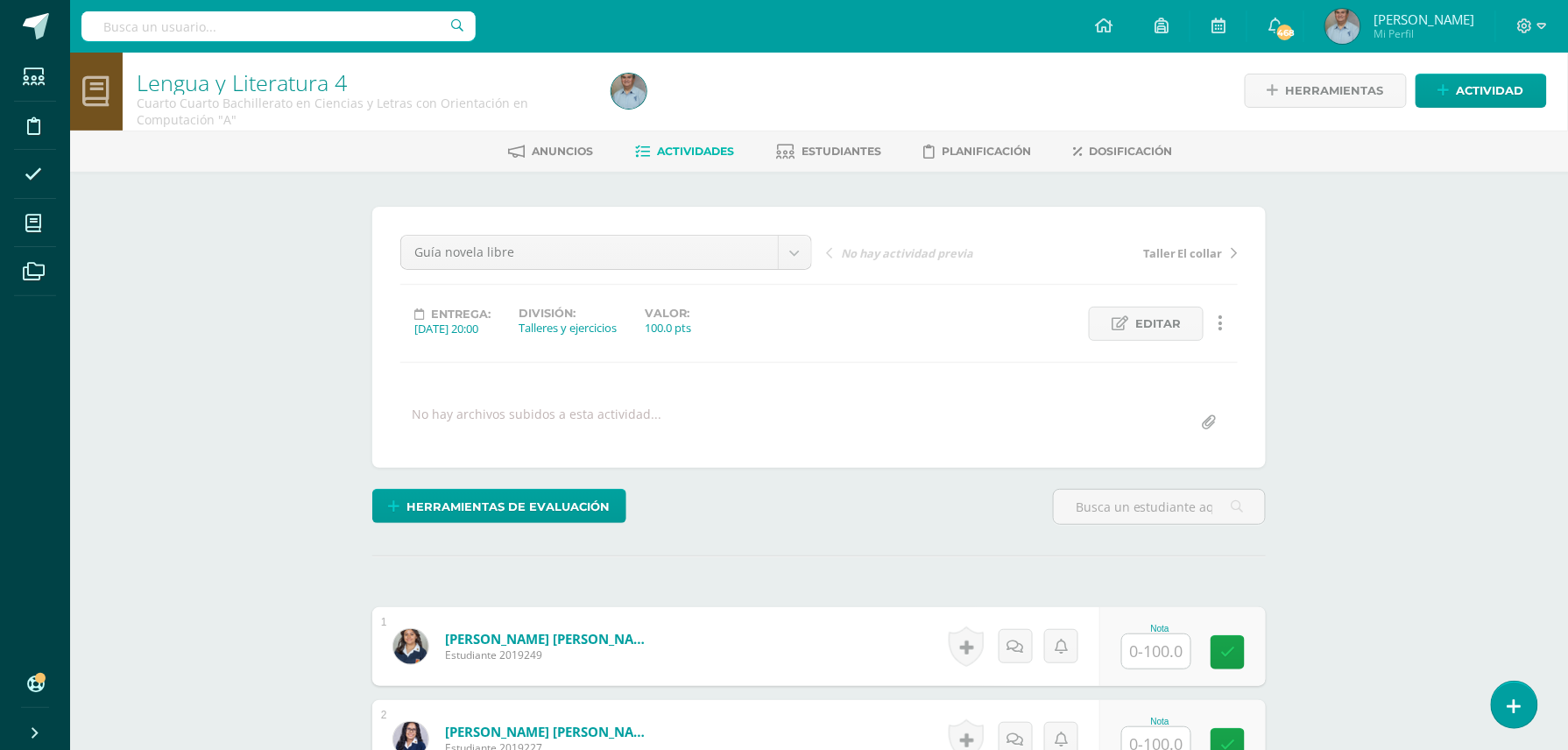
scroll to position [4, 0]
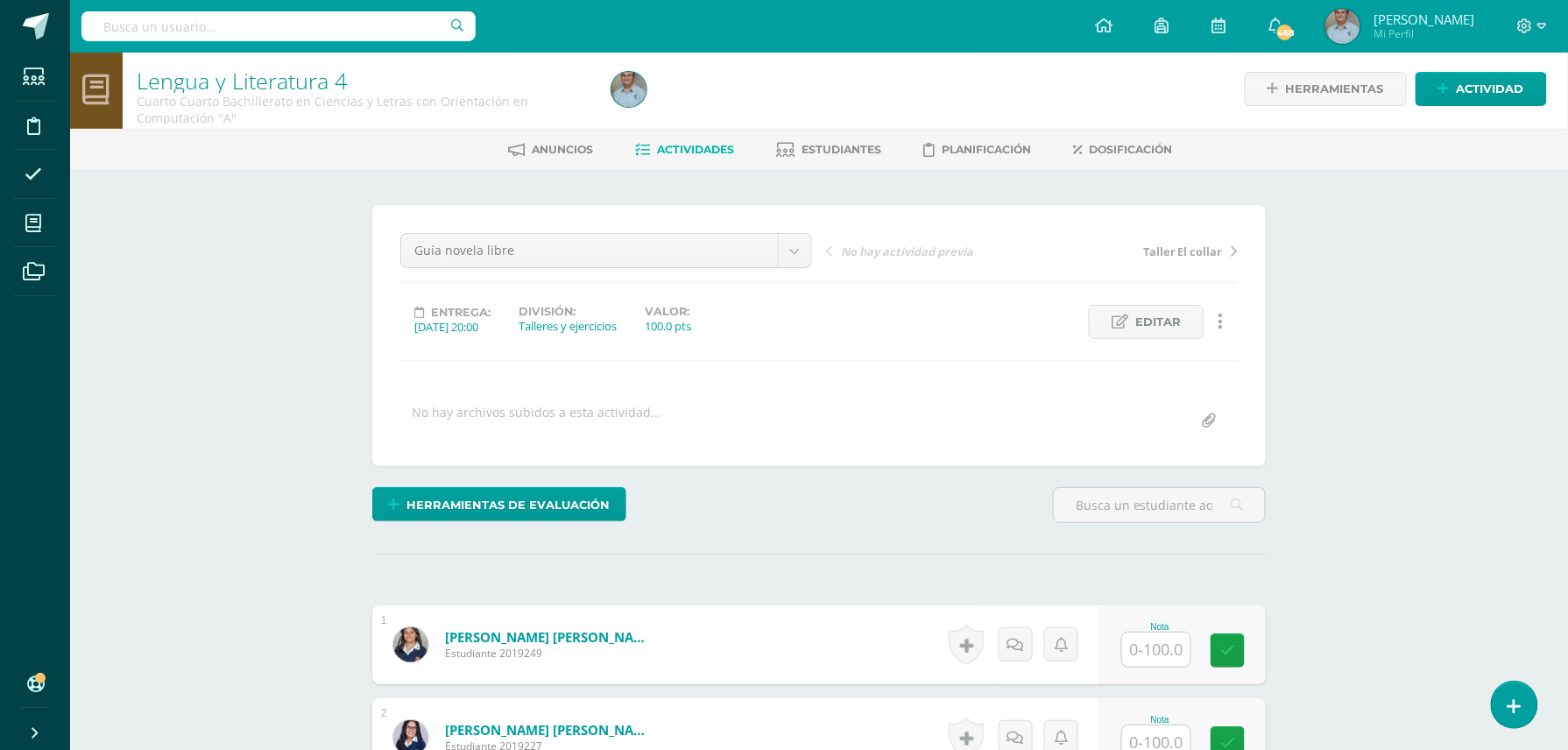
click at [1151, 649] on input "text" at bounding box center [1156, 650] width 69 height 34
type input "1"
type input "95"
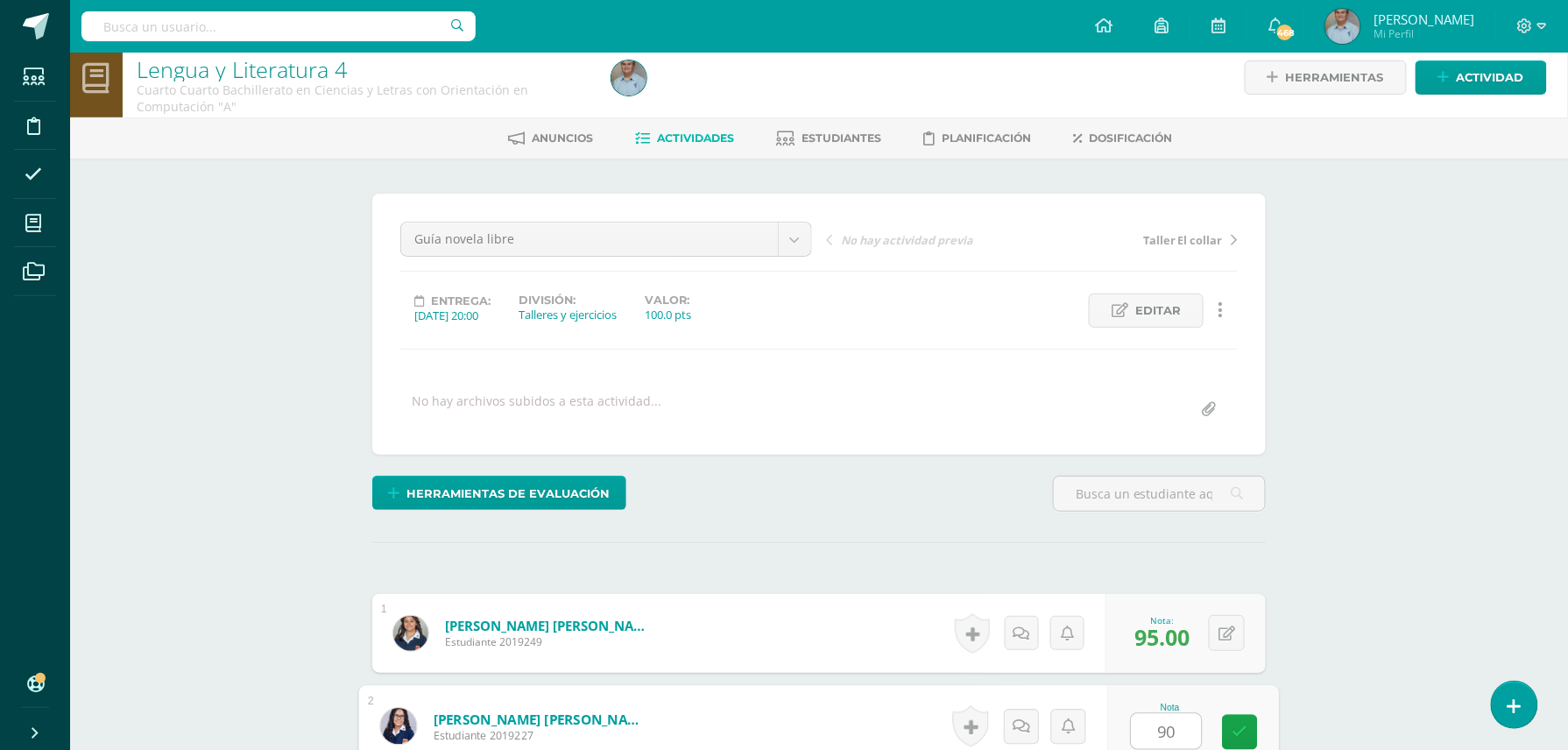
type input "90"
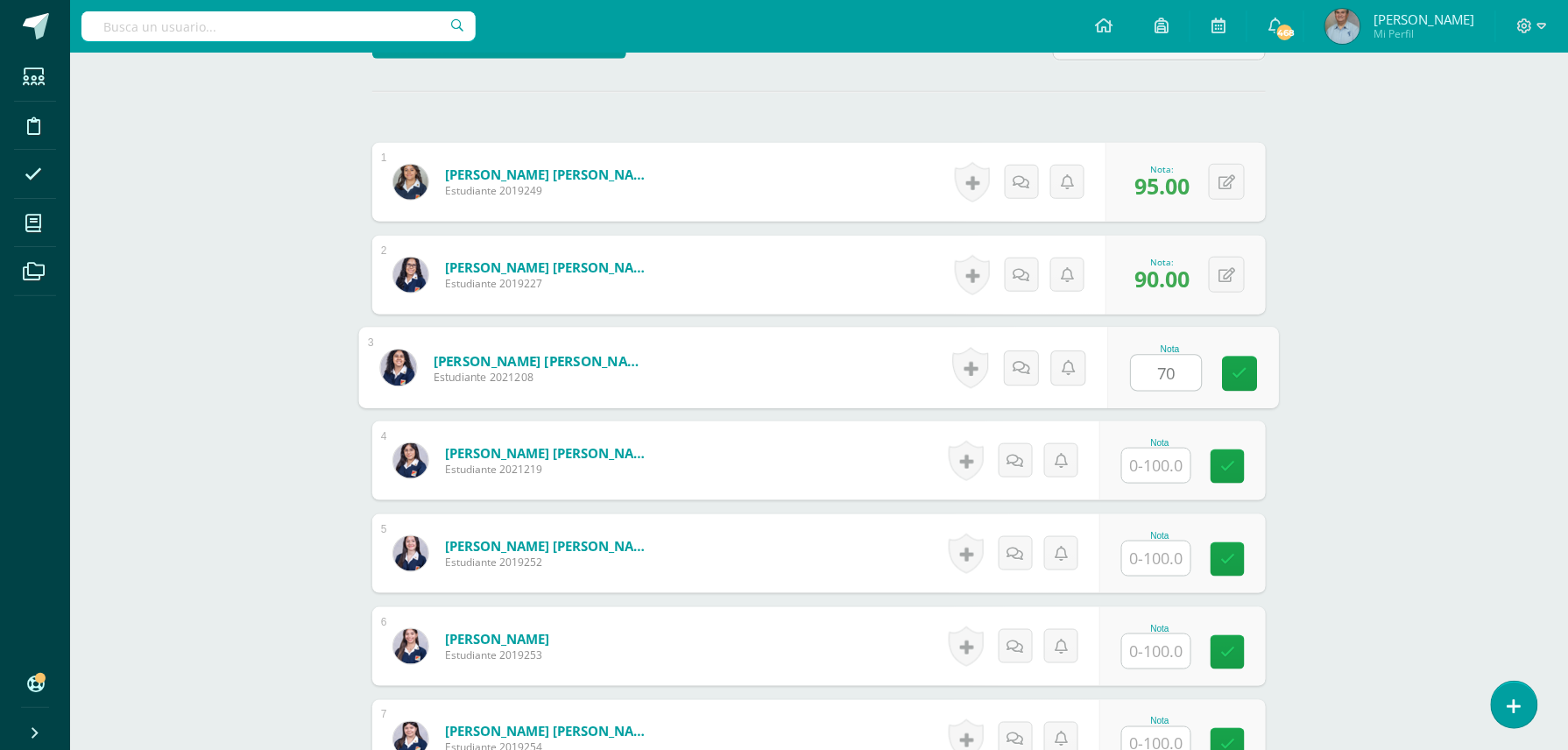
type input "70"
